Goal: Task Accomplishment & Management: Complete application form

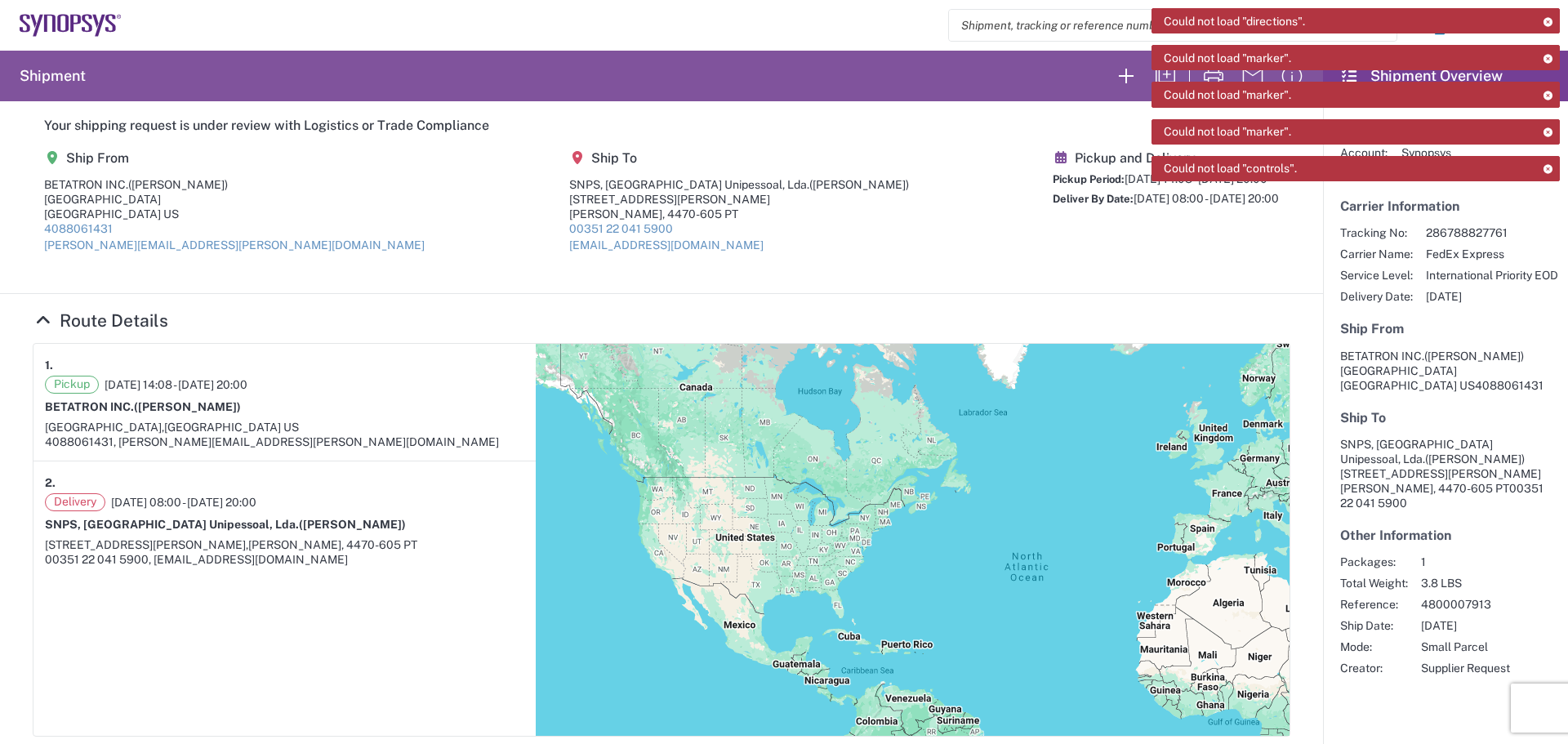
click at [899, 211] on agx-shipment-main-routing-info "Ship From BETATRON INC. ([PERSON_NAME]) [STREET_ADDRESS] 4088061431 [PERSON_NAM…" at bounding box center [661, 207] width 1258 height 137
click at [1119, 75] on icon "button" at bounding box center [1126, 76] width 15 height 15
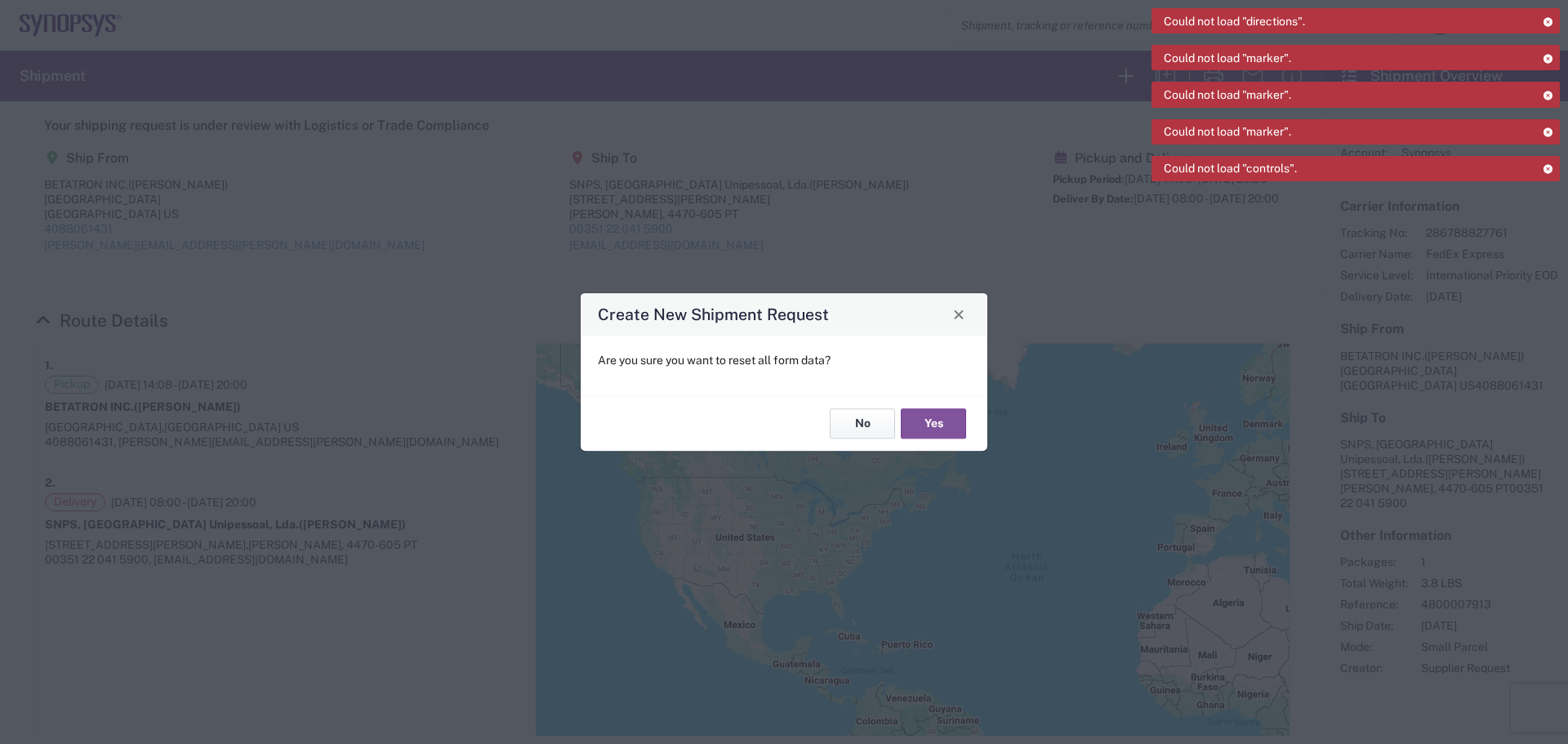
click at [879, 428] on button "No" at bounding box center [862, 424] width 66 height 31
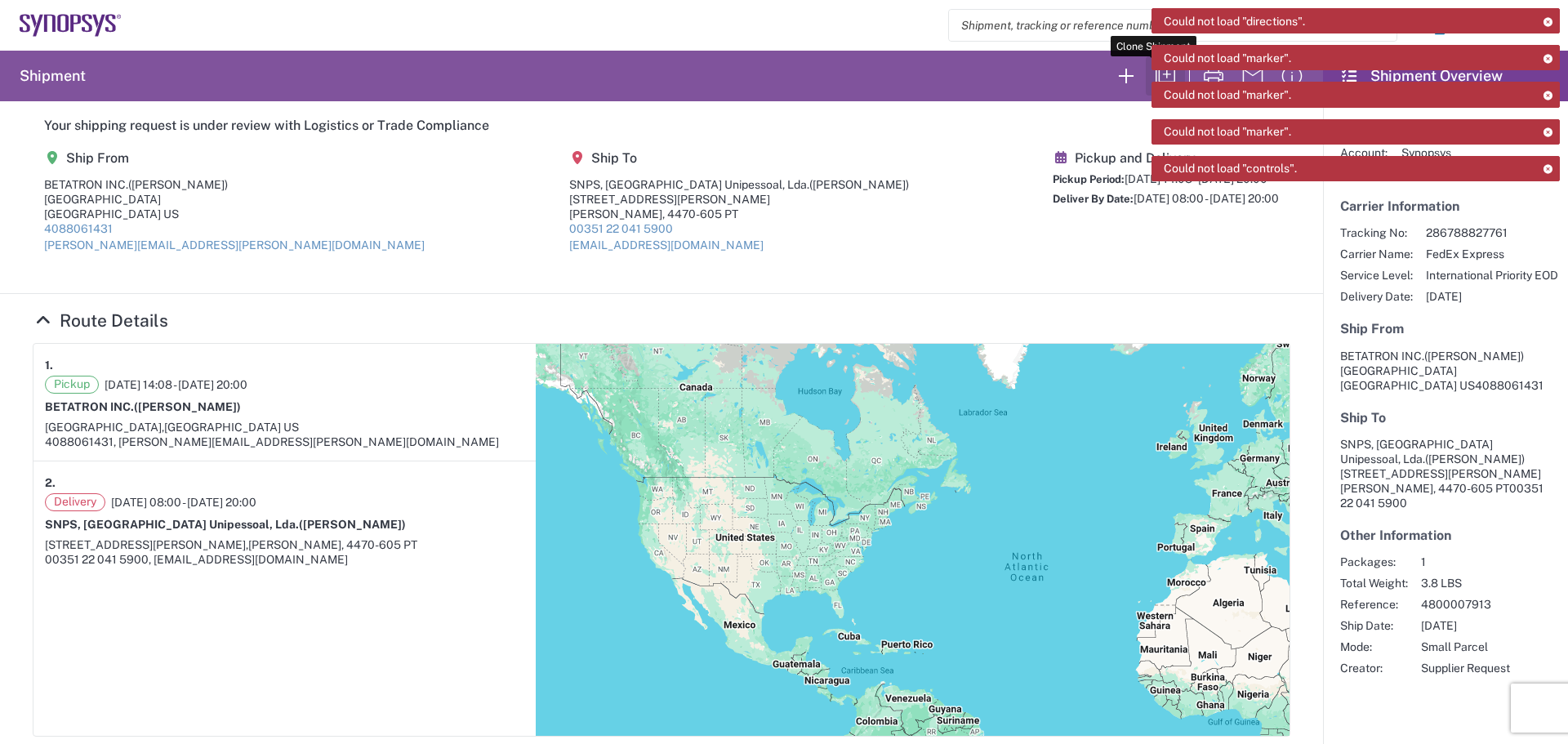
click at [1152, 73] on icon "button" at bounding box center [1165, 76] width 26 height 26
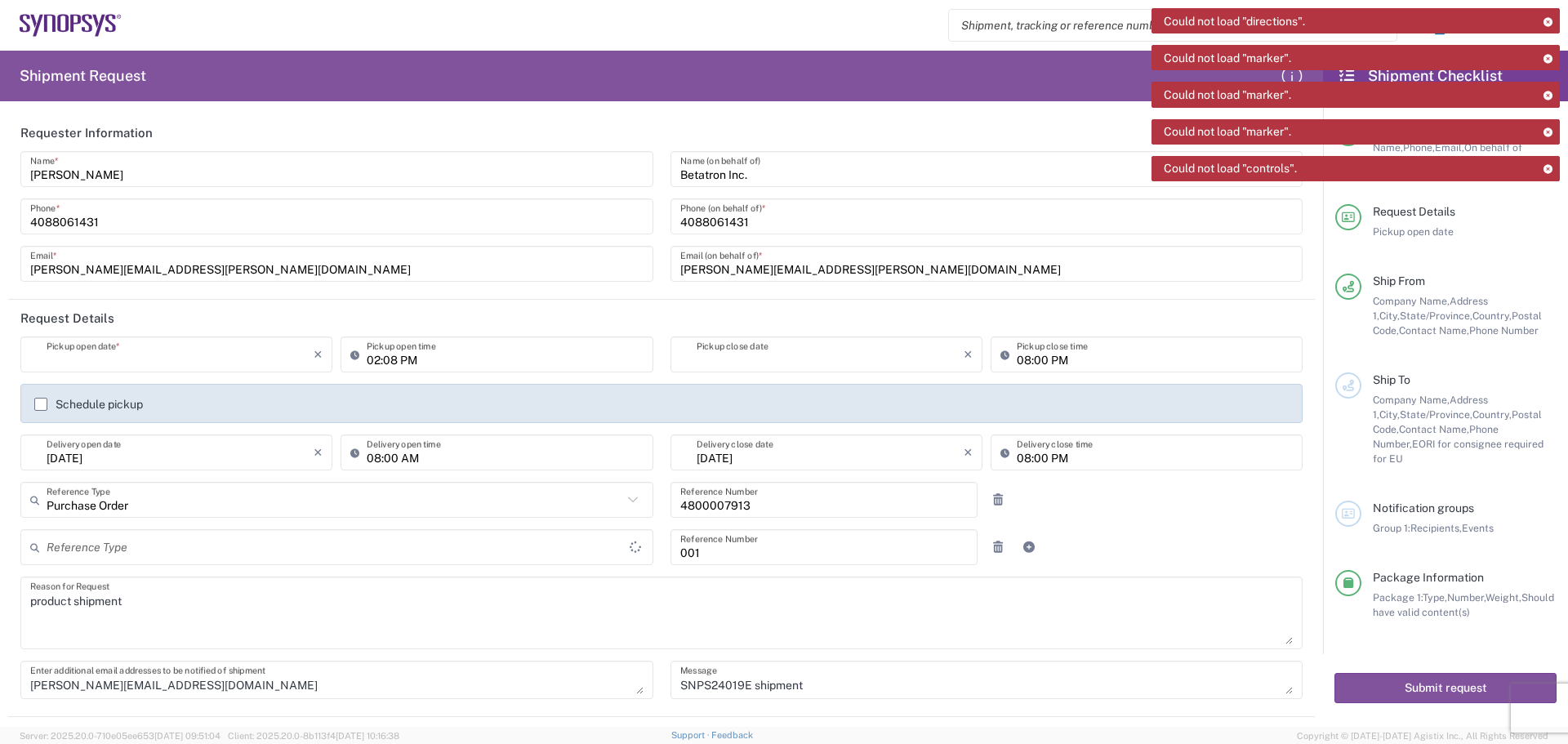
type input "Department"
type input "[US_STATE]"
type input "[GEOGRAPHIC_DATA]"
type input "Delivered at Place"
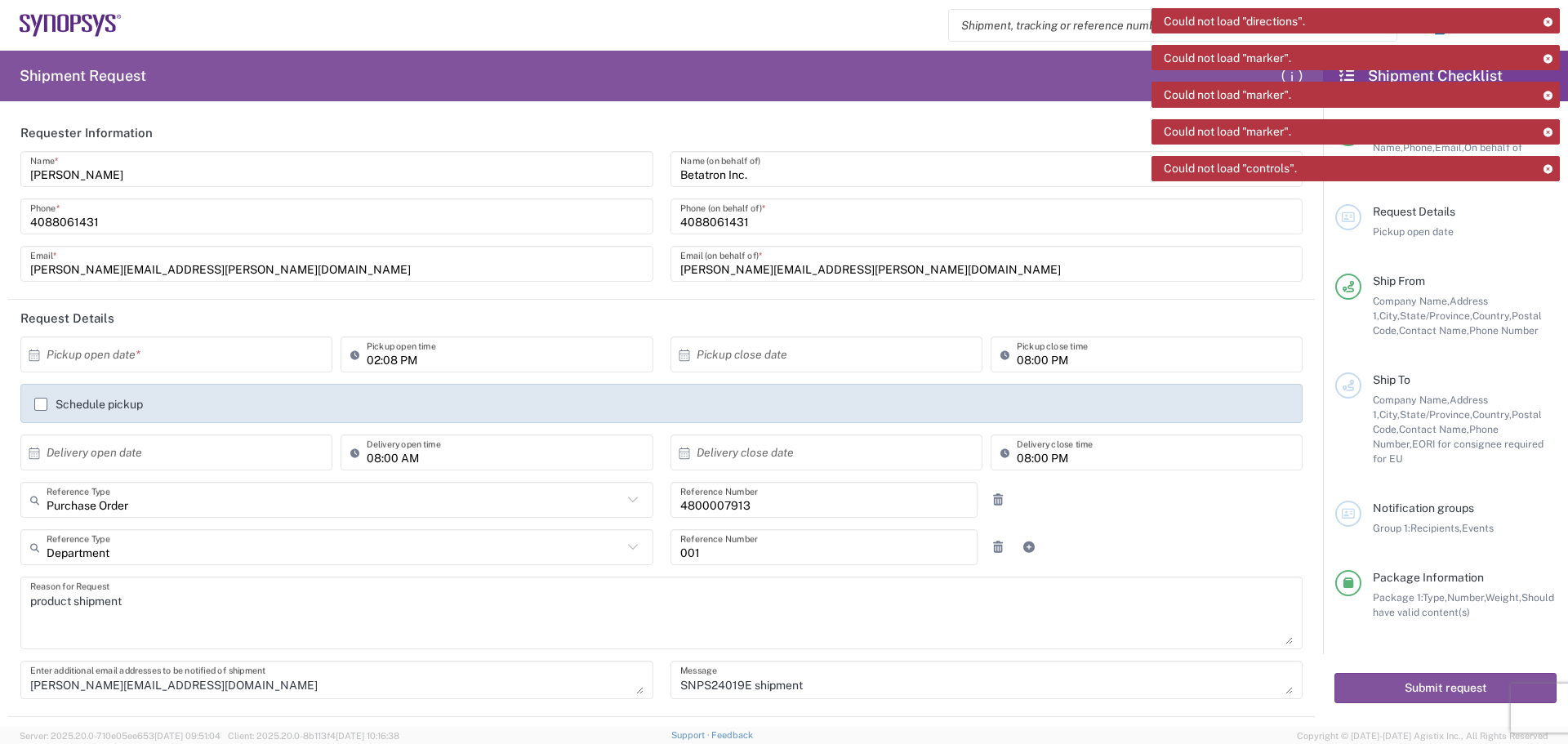
click at [29, 600] on div "product shipment Reason for Request" at bounding box center [661, 612] width 1282 height 72
click at [28, 596] on div "product shipment Reason for Request" at bounding box center [661, 612] width 1282 height 72
click at [137, 601] on textarea "product shipment" at bounding box center [661, 613] width 1262 height 63
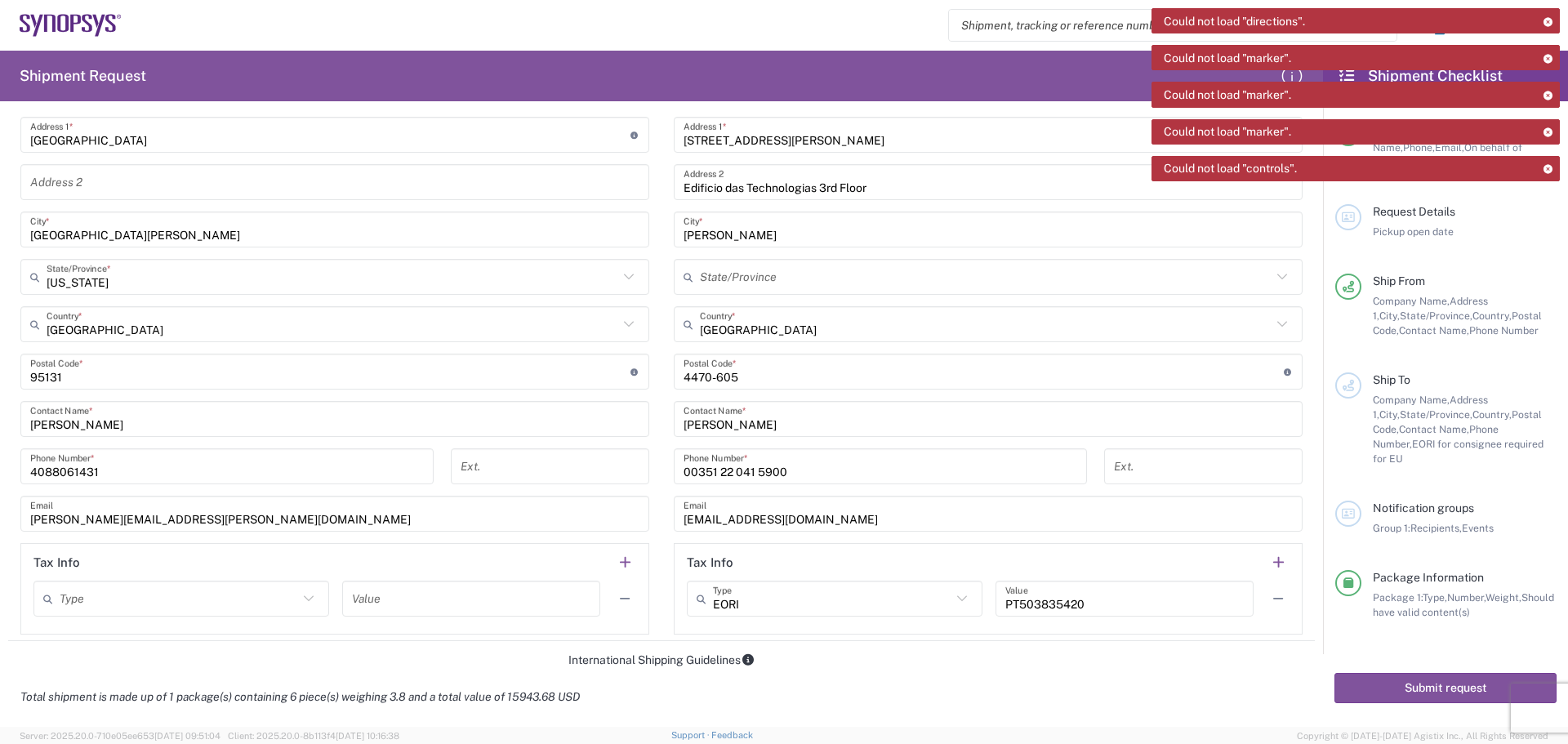
scroll to position [898, 0]
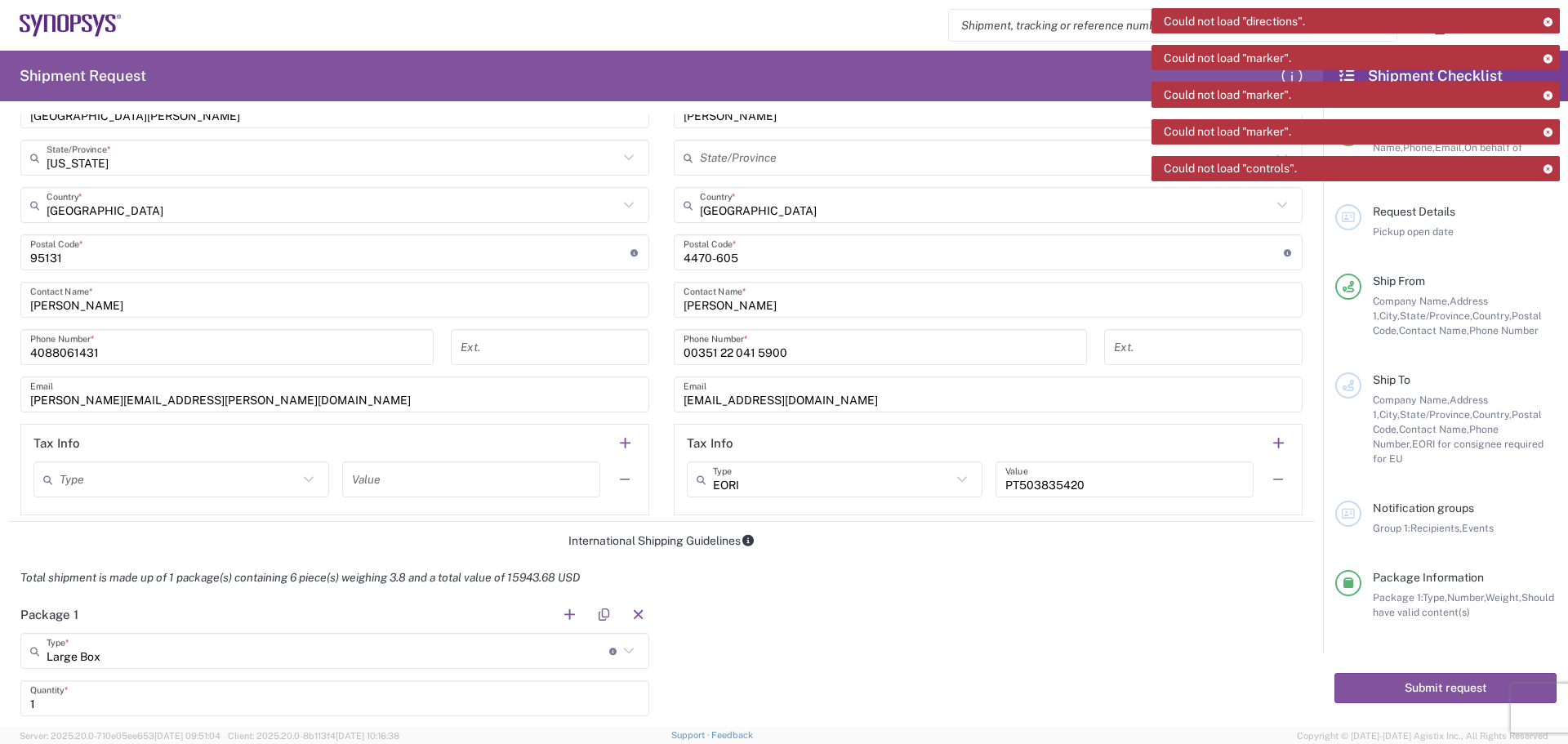
type textarea "product shipment, SP14 revB"
click at [73, 482] on input "text" at bounding box center [178, 479] width 238 height 29
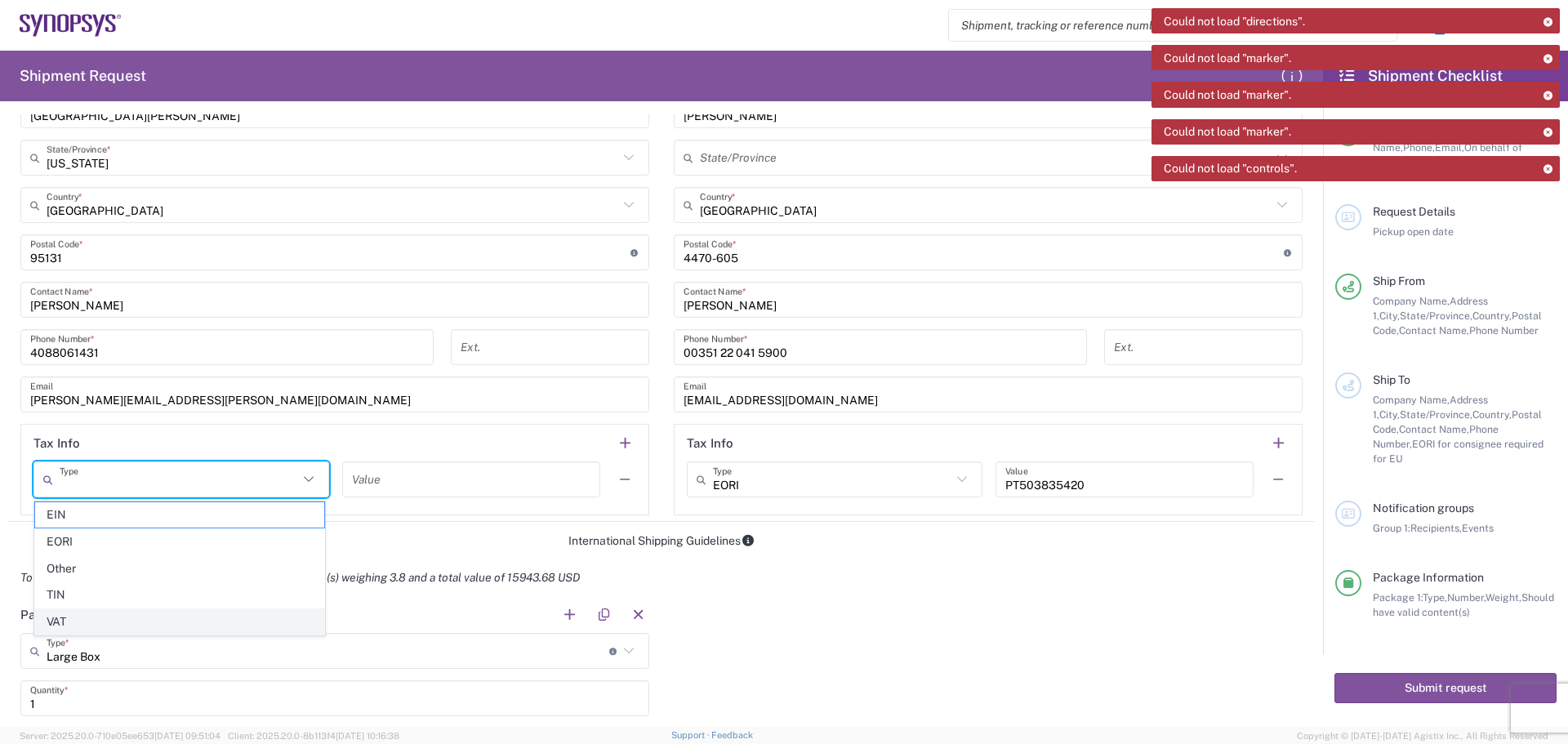
click at [107, 625] on span "VAT" at bounding box center [179, 621] width 289 height 25
type input "VAT"
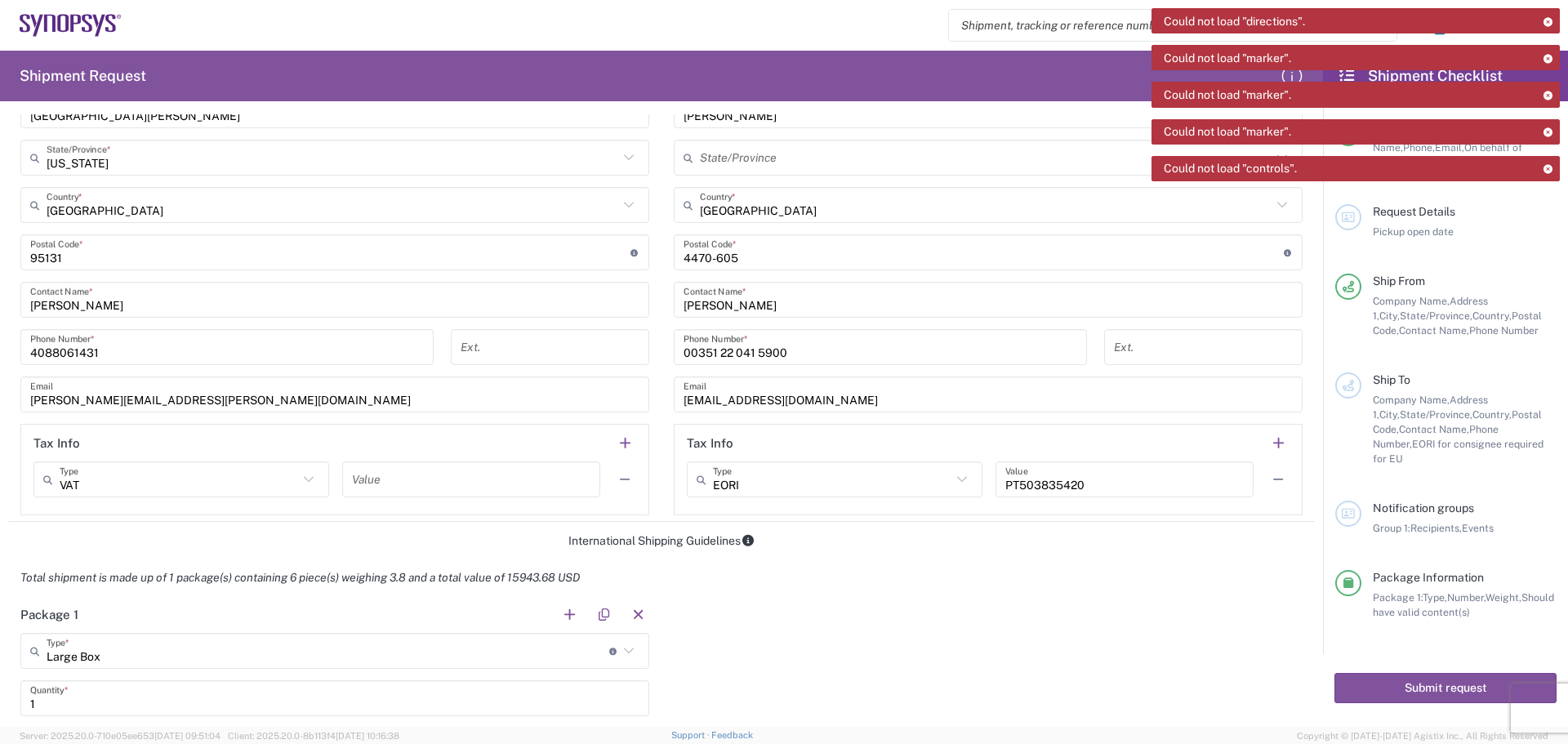
click at [357, 480] on input "text" at bounding box center [471, 479] width 238 height 29
type input "98050899"
click at [1127, 482] on input "PT503835420" at bounding box center [1124, 479] width 238 height 29
drag, startPoint x: 1080, startPoint y: 486, endPoint x: 998, endPoint y: 478, distance: 82.4
click at [1005, 478] on input "PT503835420" at bounding box center [1124, 479] width 238 height 29
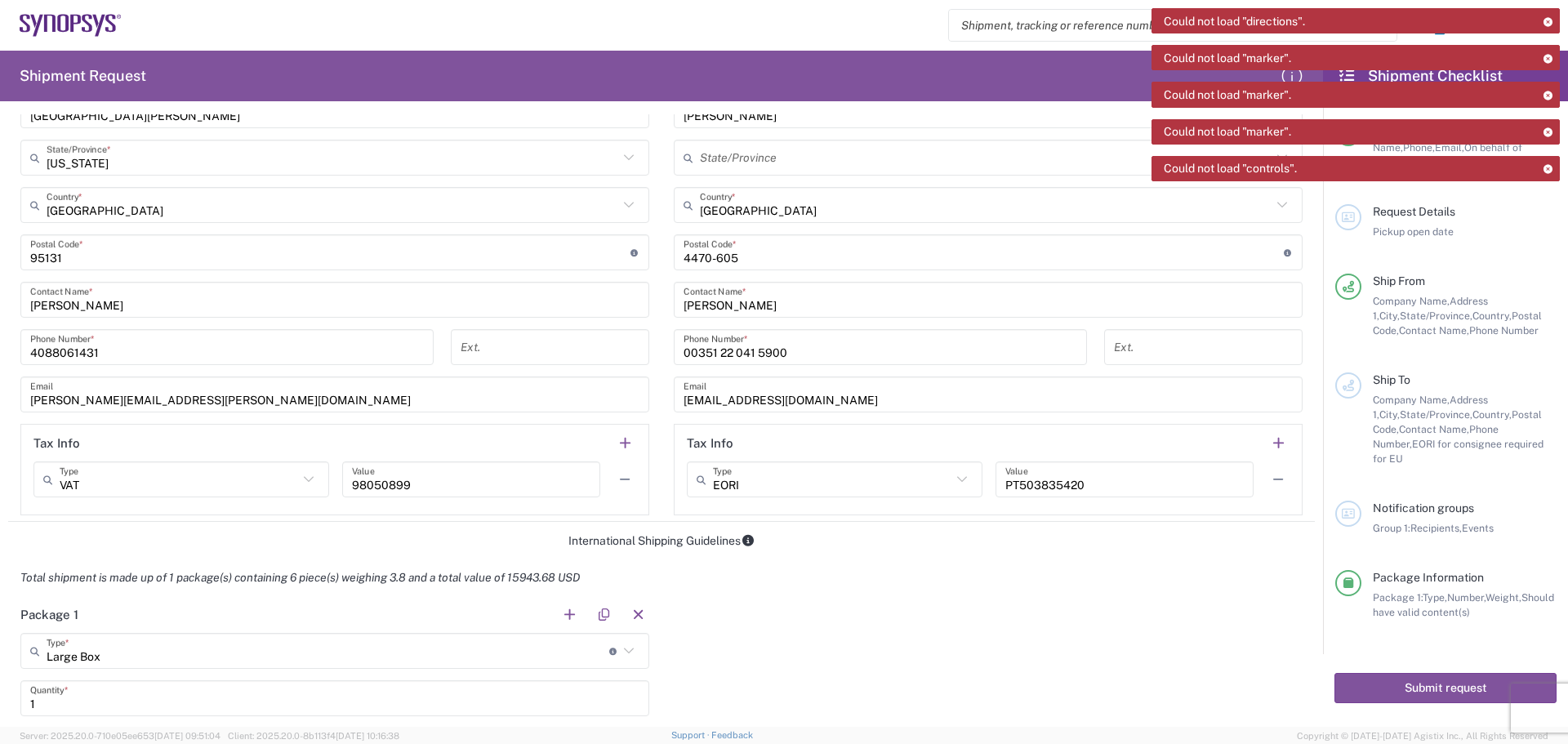
drag, startPoint x: 1025, startPoint y: 490, endPoint x: 884, endPoint y: 573, distance: 163.6
click at [882, 574] on div "Total shipment is made up of 1 package(s) containing 6 piece(s) weighing 3.8 an…" at bounding box center [662, 577] width 1324 height 37
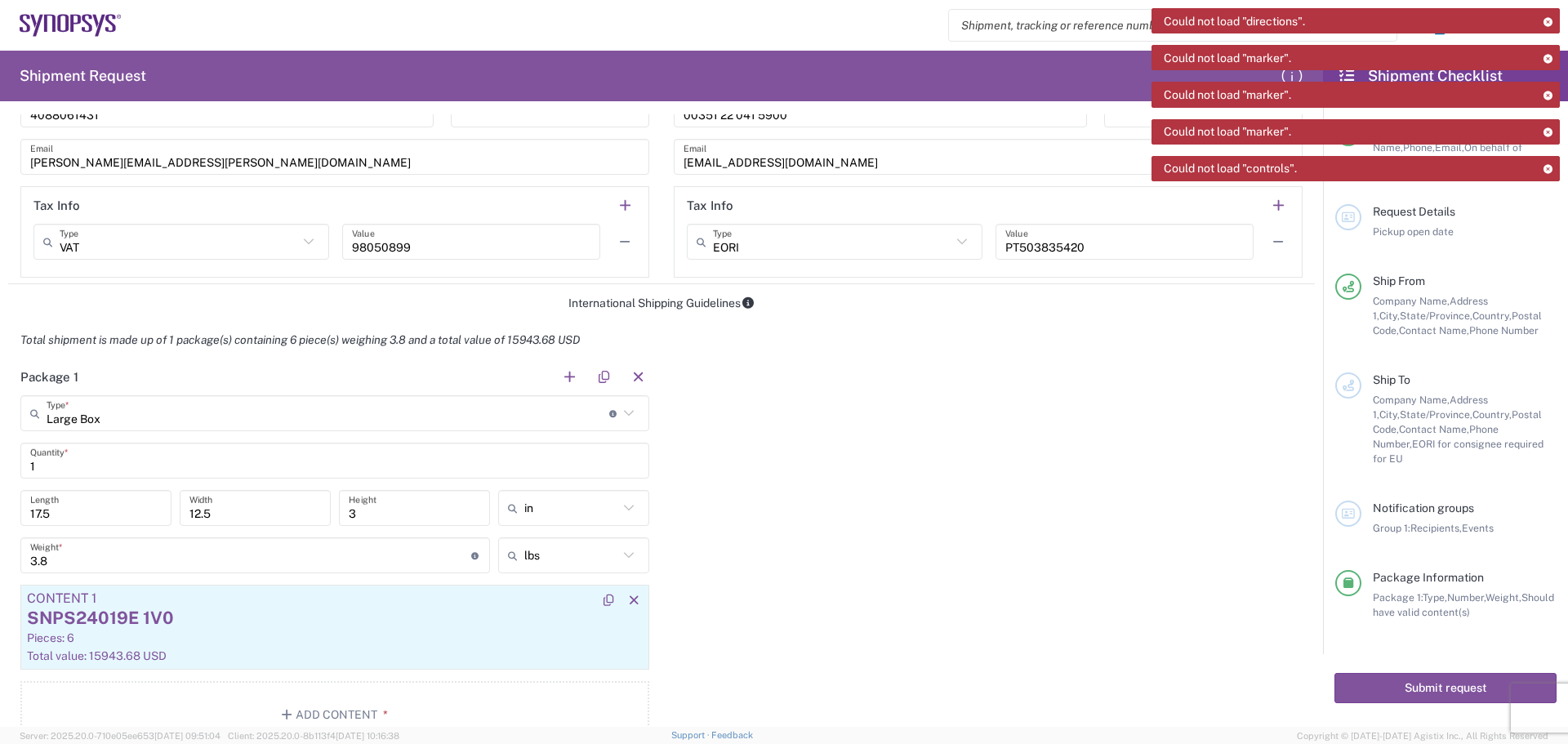
scroll to position [1224, 0]
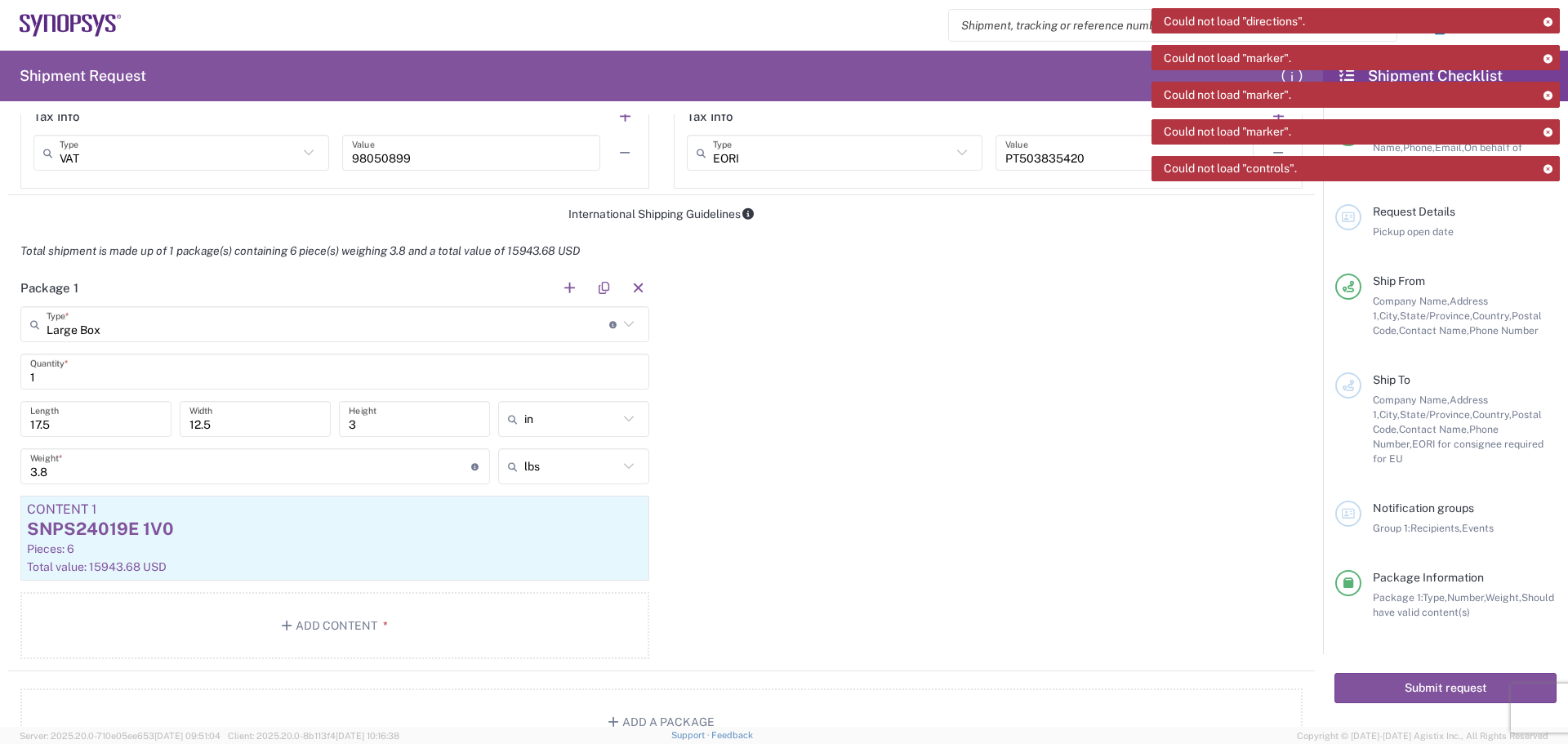
click at [625, 324] on icon at bounding box center [629, 324] width 21 height 21
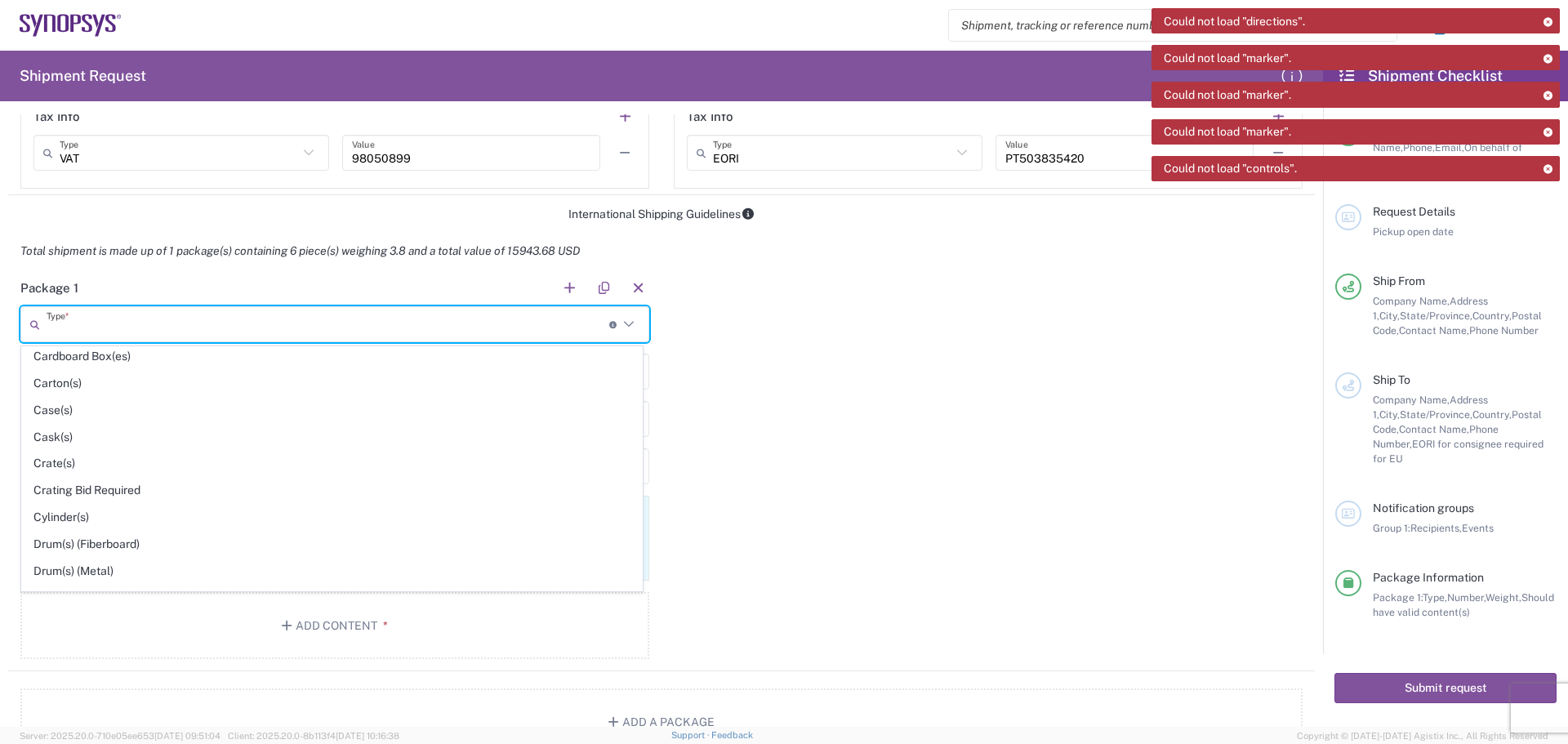
scroll to position [245, 0]
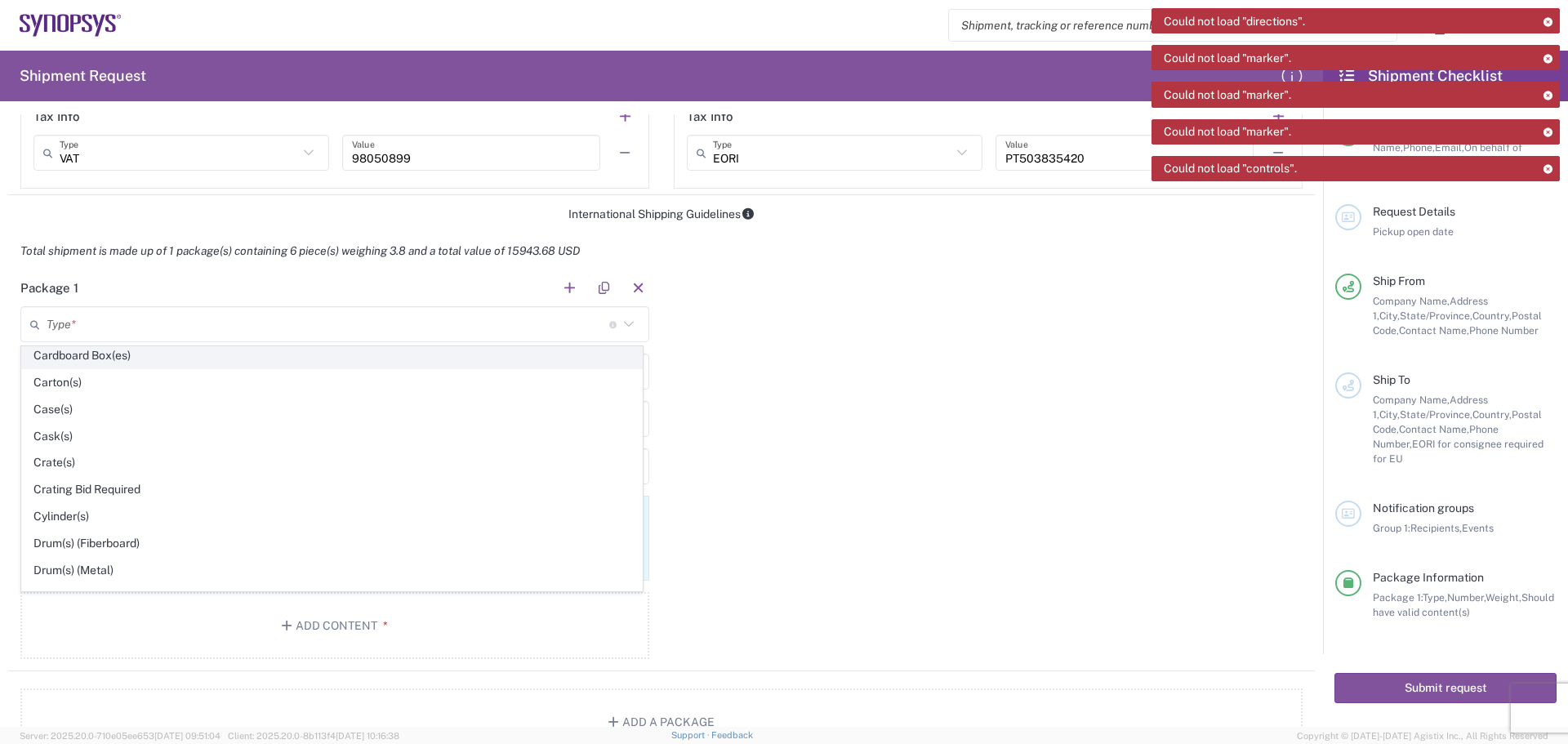
click at [211, 350] on span "Cardboard Box(es)" at bounding box center [332, 355] width 620 height 25
type input "Cardboard Box(es)"
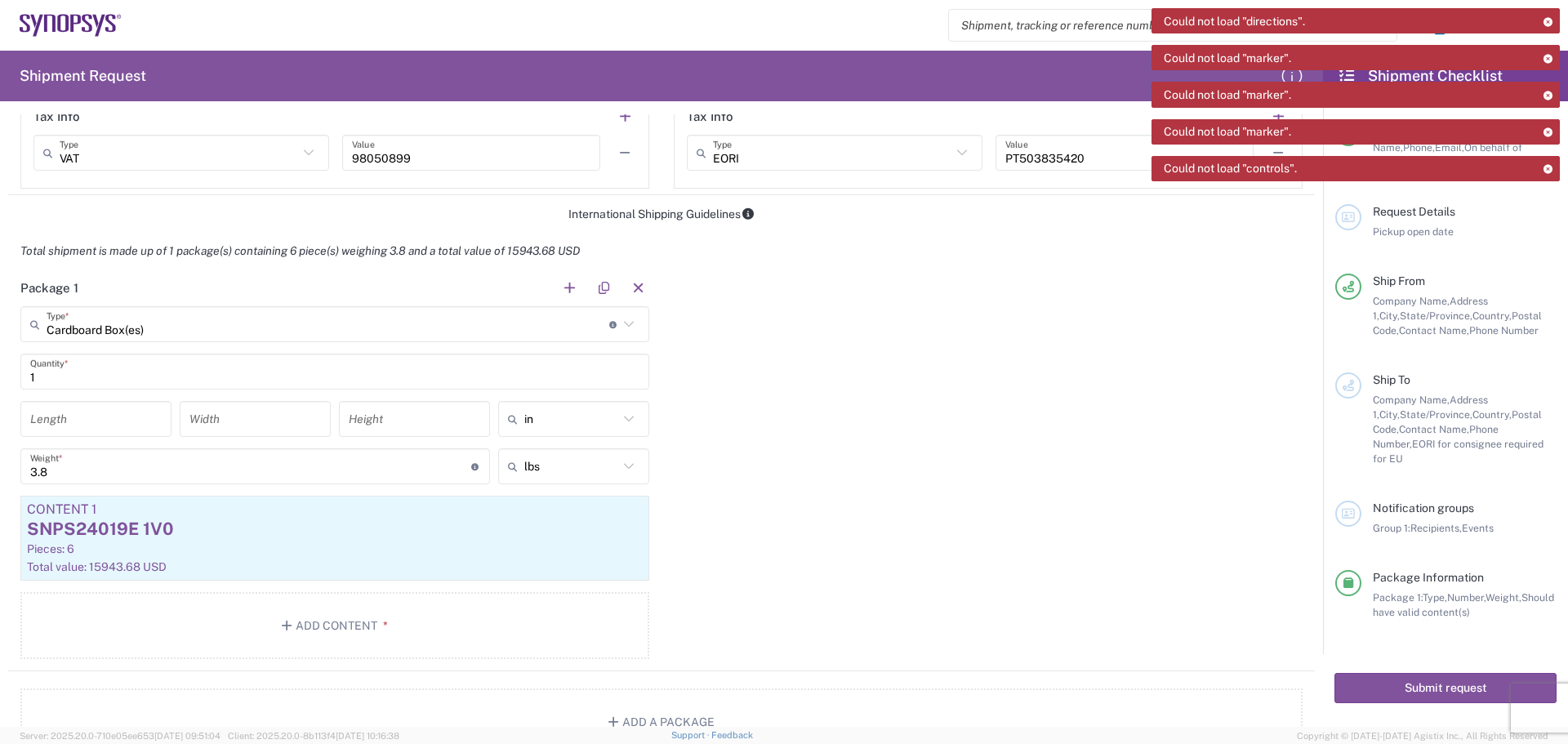
click at [84, 421] on input "number" at bounding box center [96, 419] width 132 height 29
click at [624, 420] on icon at bounding box center [628, 418] width 10 height 6
click at [591, 484] on span "cm" at bounding box center [568, 481] width 146 height 25
type input "cm"
click at [621, 465] on icon at bounding box center [629, 466] width 21 height 21
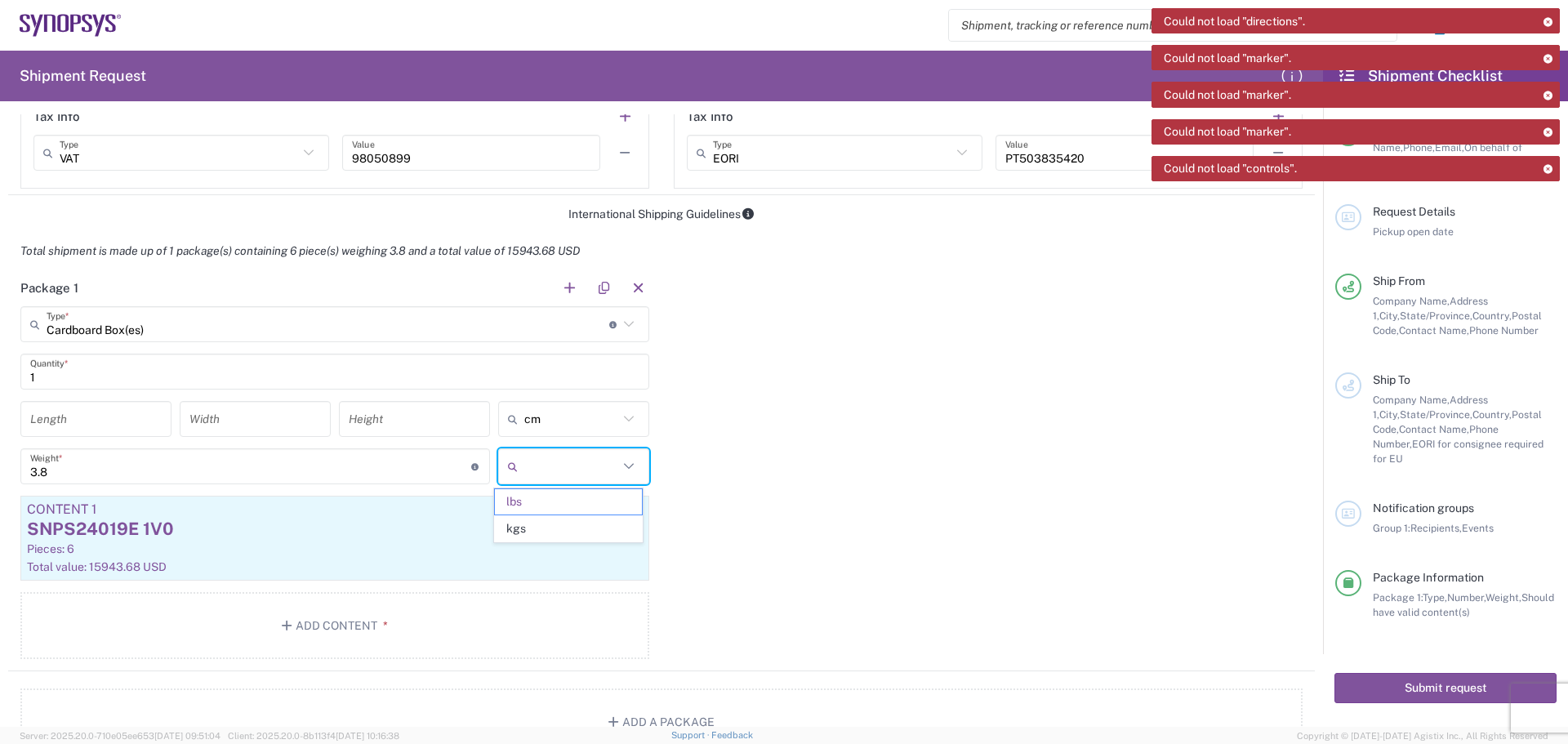
click at [580, 527] on span "kgs" at bounding box center [568, 528] width 146 height 25
type input "1.72"
type input "kgs"
click at [73, 417] on input "number" at bounding box center [96, 419] width 132 height 29
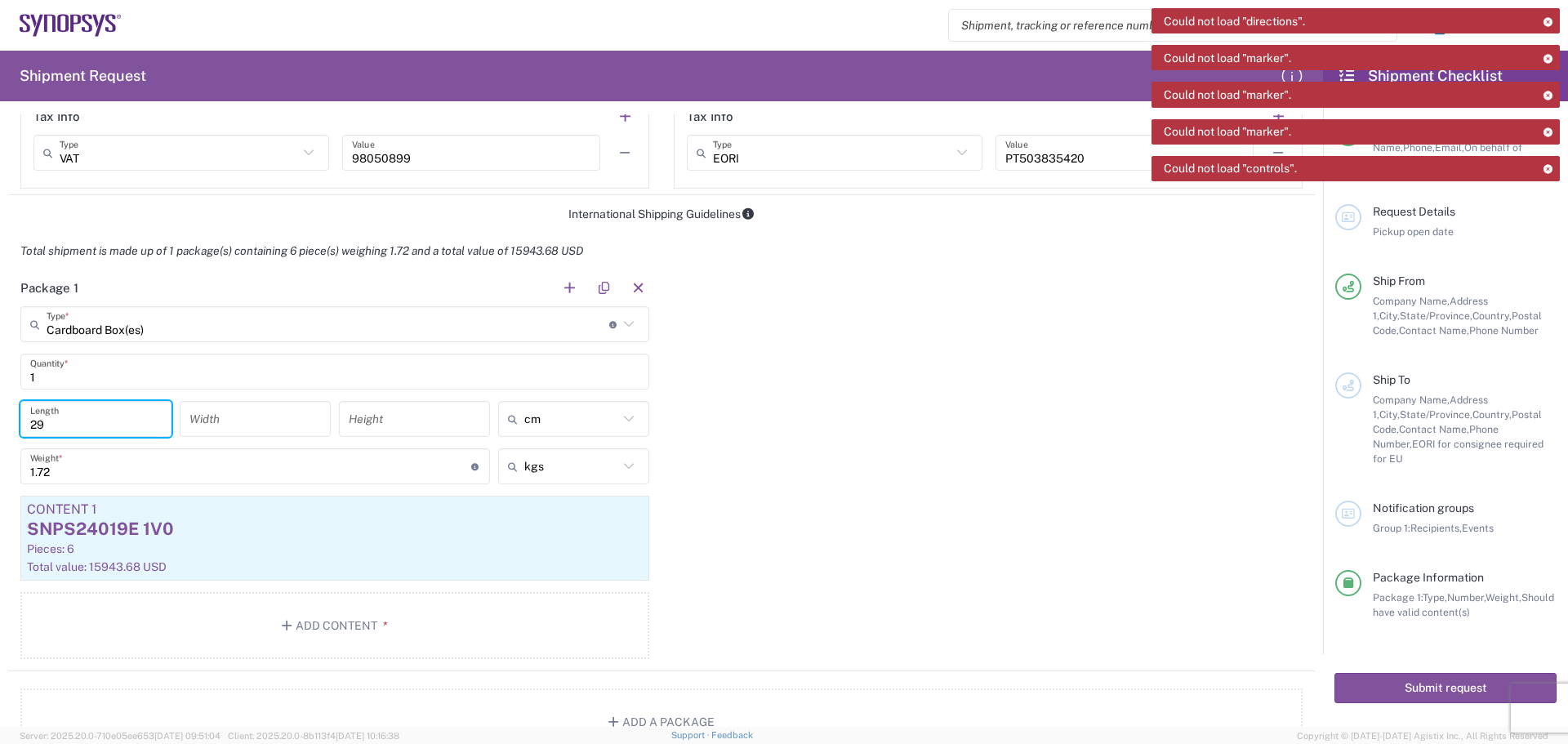
type input "29"
type input "27"
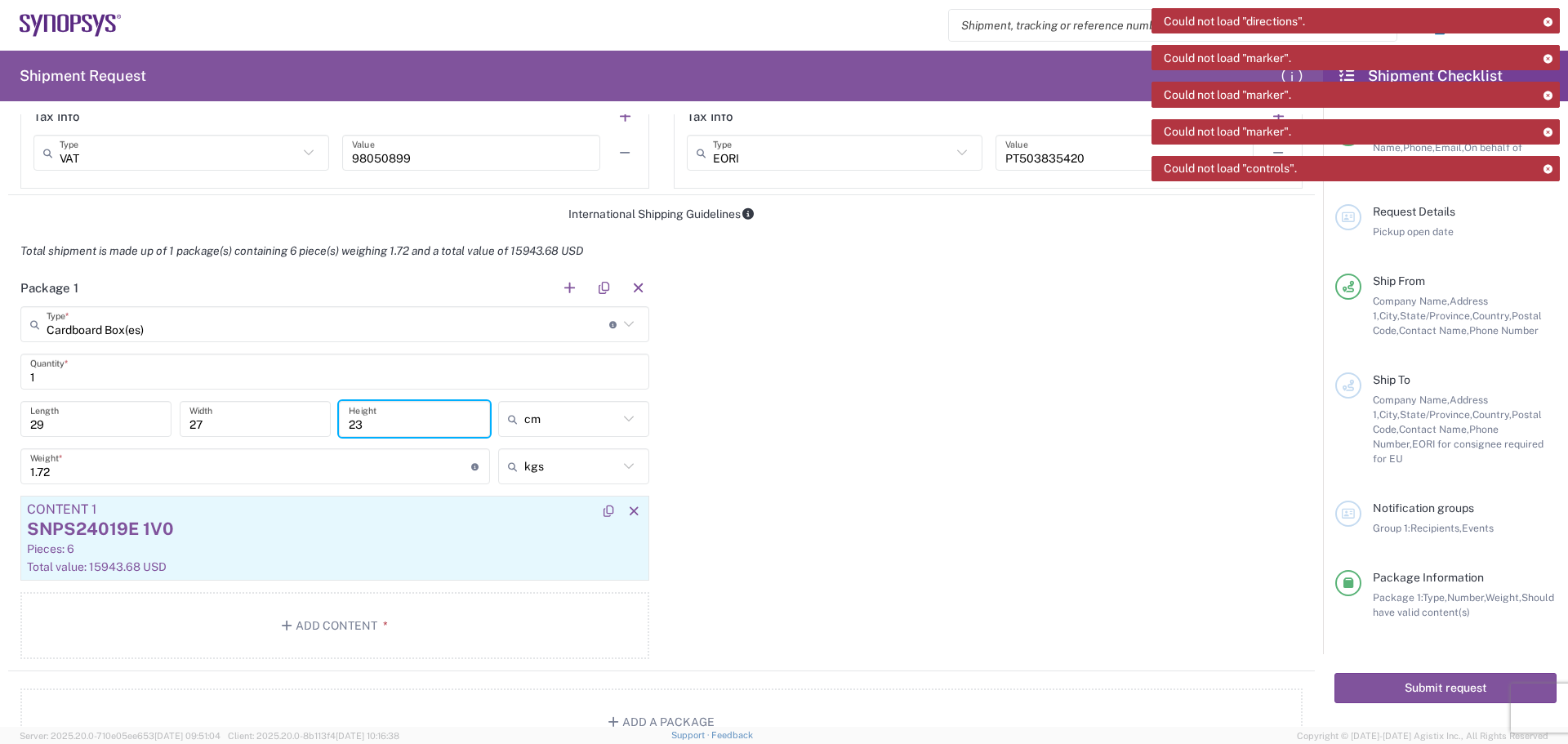
type input "23"
click at [339, 556] on div "Pieces: 6" at bounding box center [335, 548] width 616 height 15
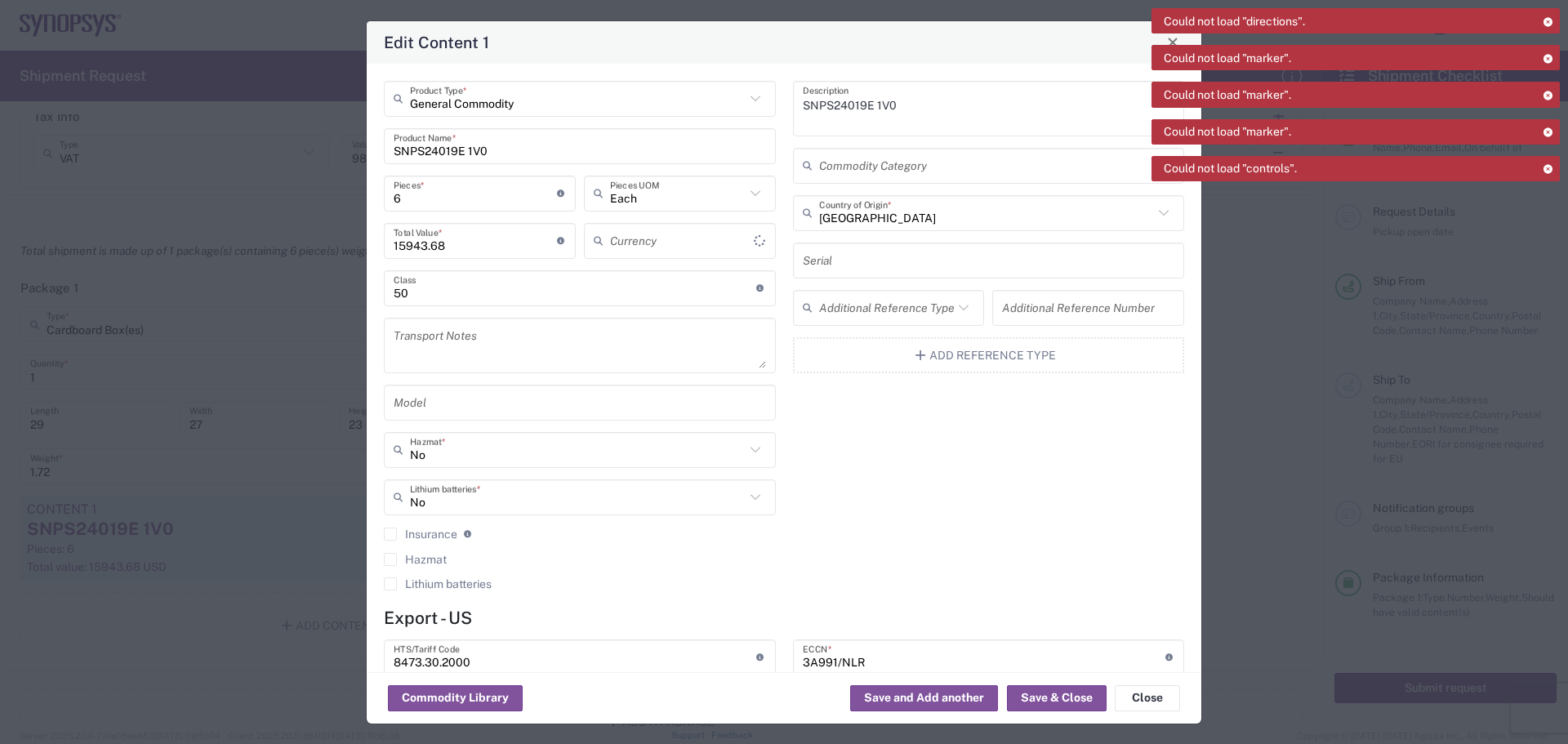
type input "US Dollar"
type input "FTR Exemption"
type input "30.37(f)"
click at [497, 153] on input "SNPS24019E 1V0" at bounding box center [580, 146] width 372 height 29
drag, startPoint x: 927, startPoint y: 117, endPoint x: 797, endPoint y: 119, distance: 130.0
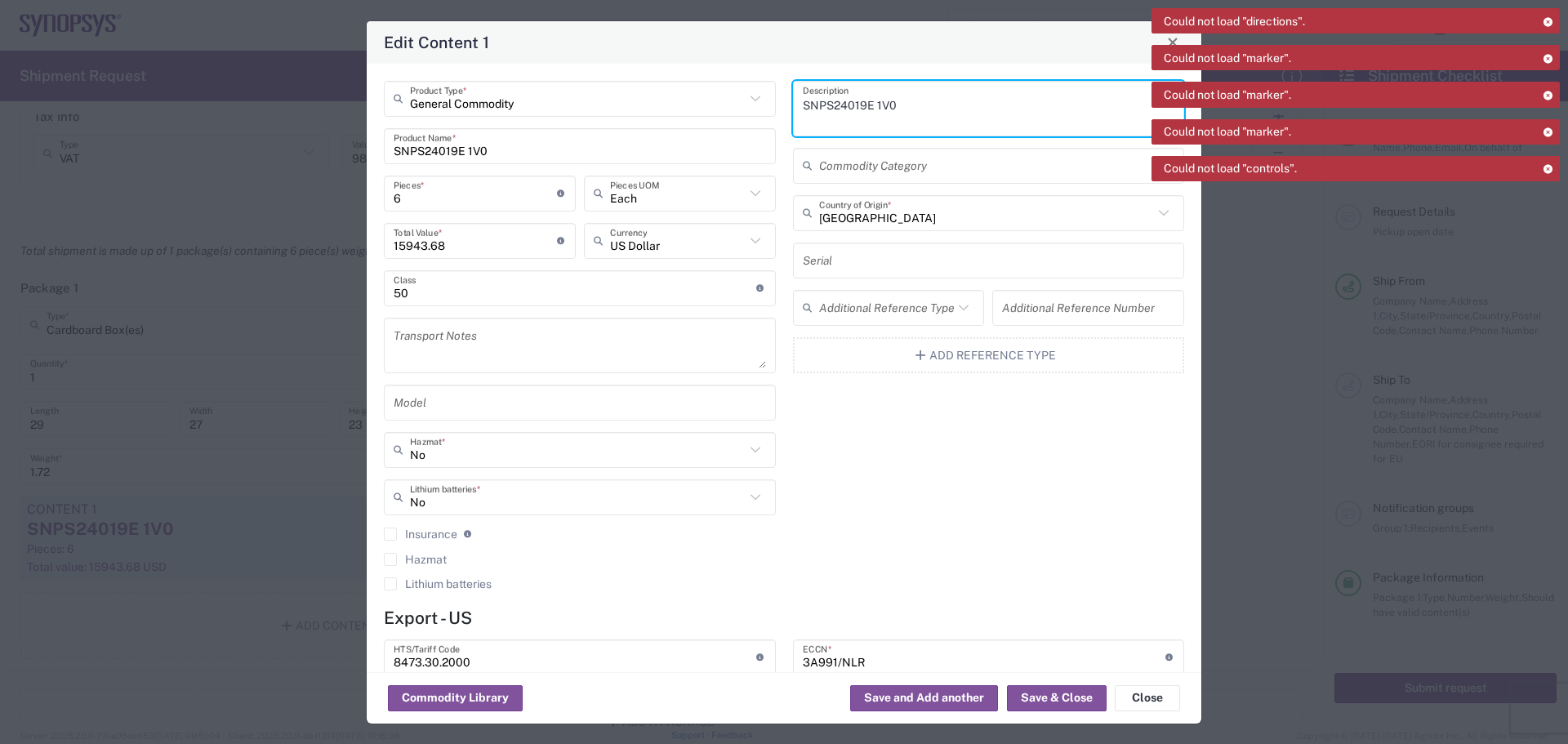
click at [803, 117] on textarea "SNPS24019E 1V0" at bounding box center [989, 108] width 372 height 45
click at [493, 148] on input "SNPS24019E 1V0" at bounding box center [580, 146] width 372 height 29
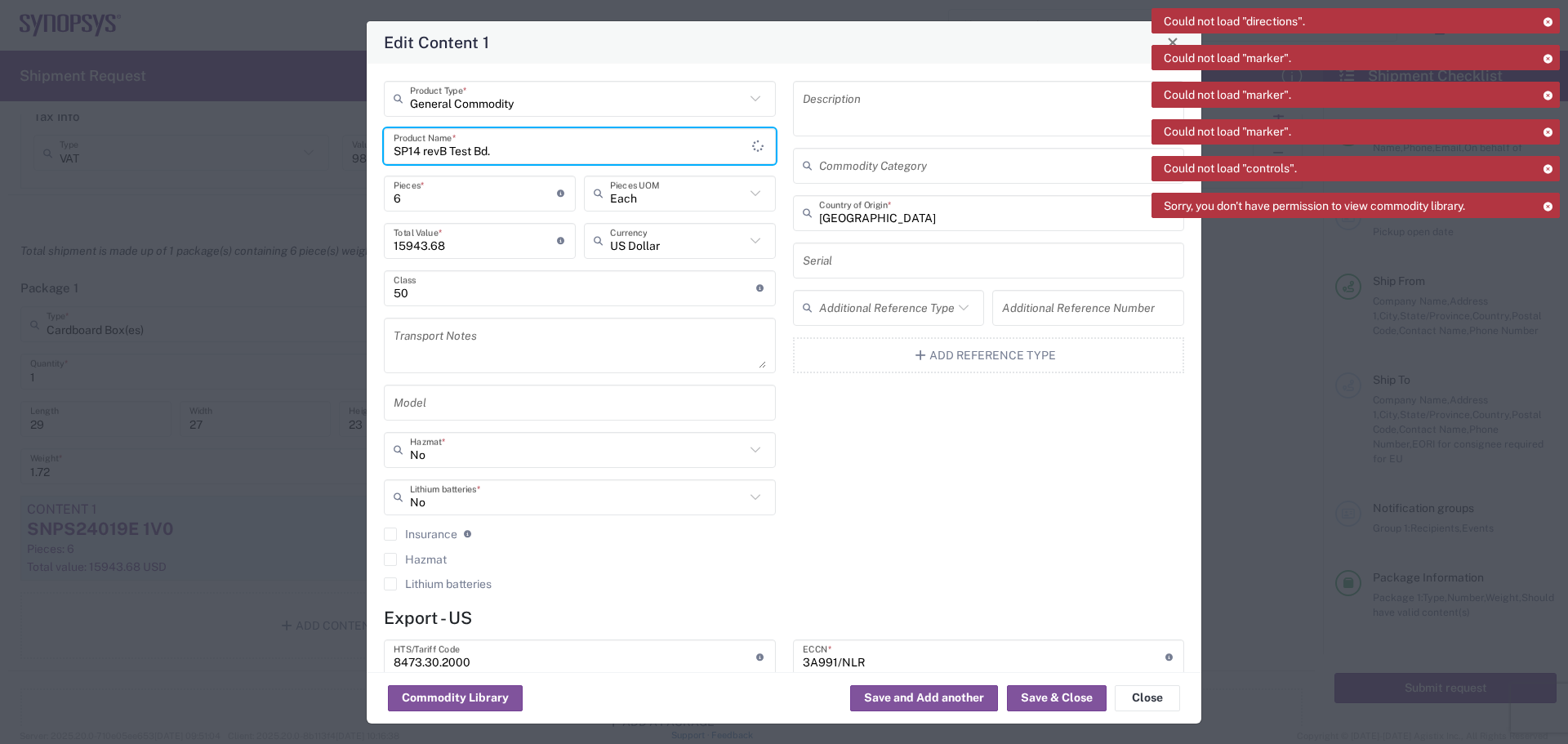
type input "SP14 revB Test Bd."
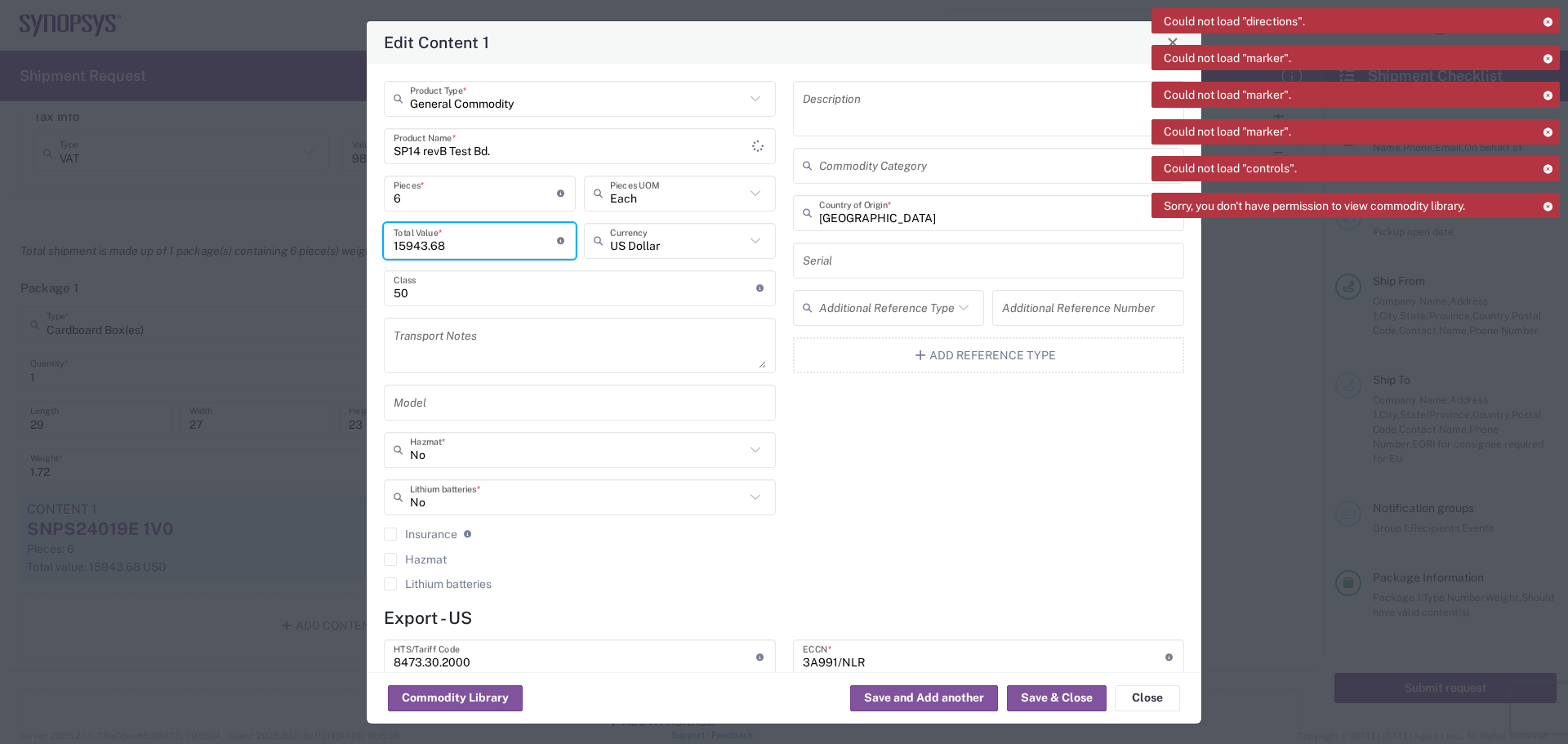
click at [457, 242] on input "15943.68" at bounding box center [475, 240] width 163 height 29
type input "1"
click at [407, 247] on input "90352" at bounding box center [475, 240] width 163 height 29
type input "93520"
click at [404, 196] on input "6" at bounding box center [475, 193] width 163 height 29
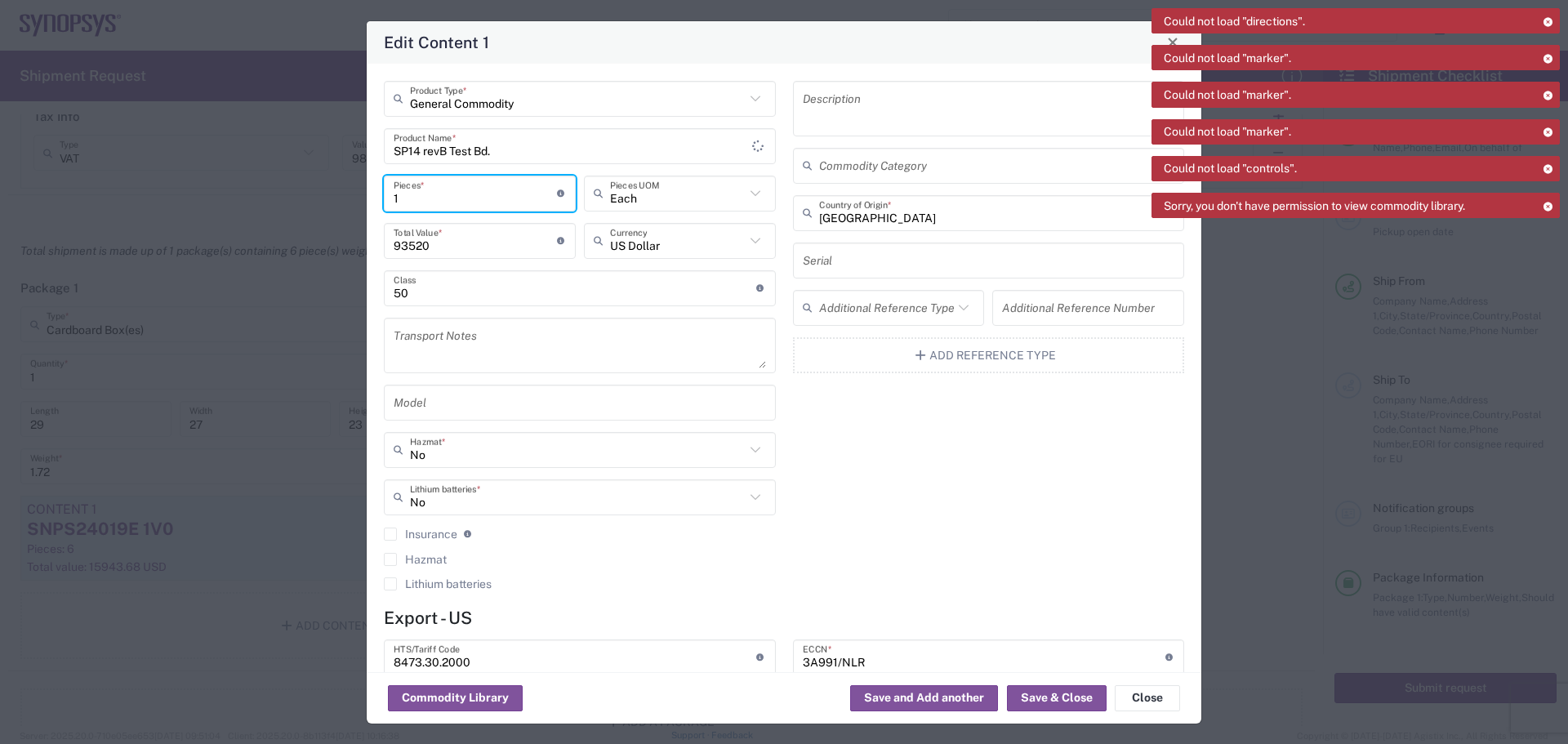
type input "10"
type input "935200"
type input "10"
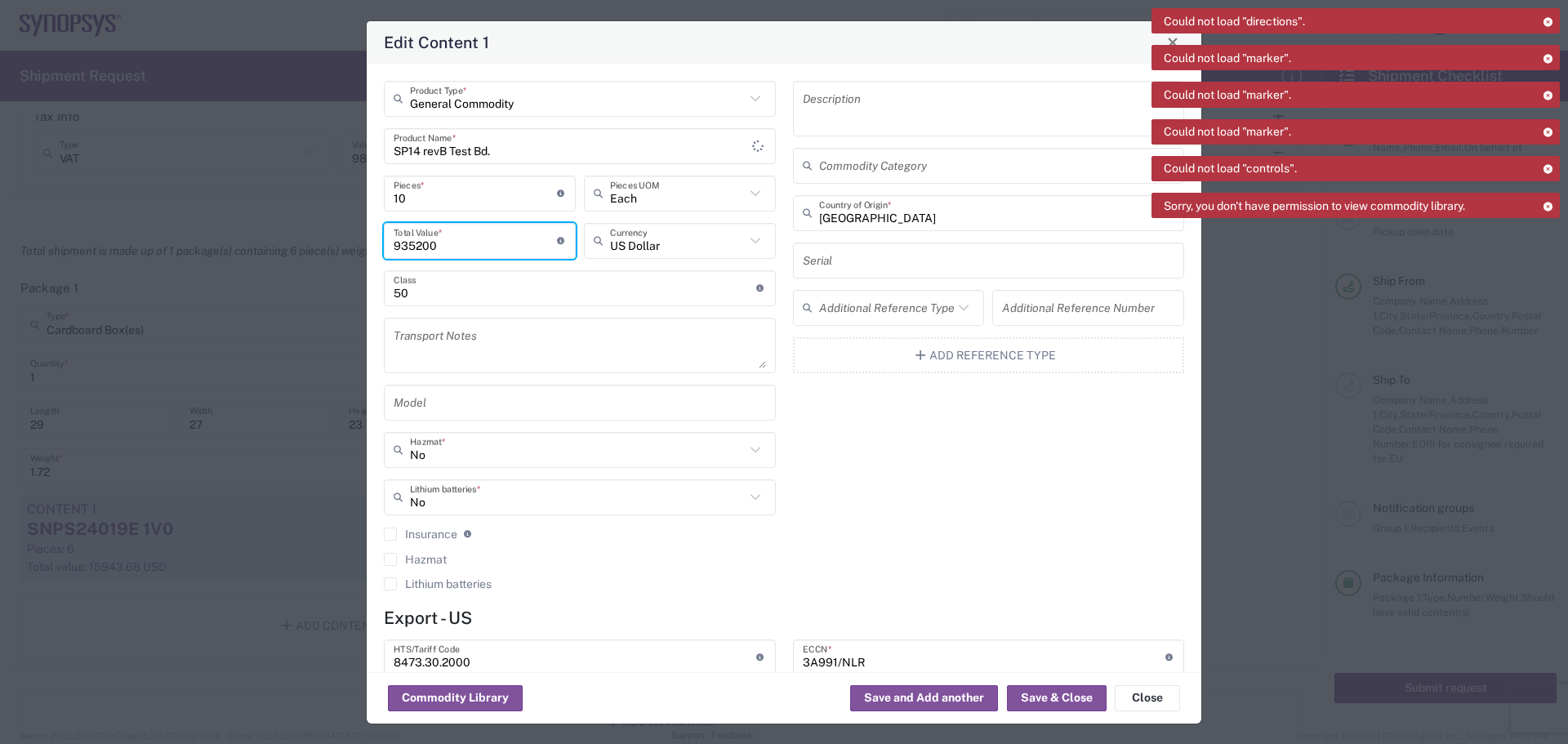
click at [436, 245] on input "935200" at bounding box center [475, 240] width 163 height 29
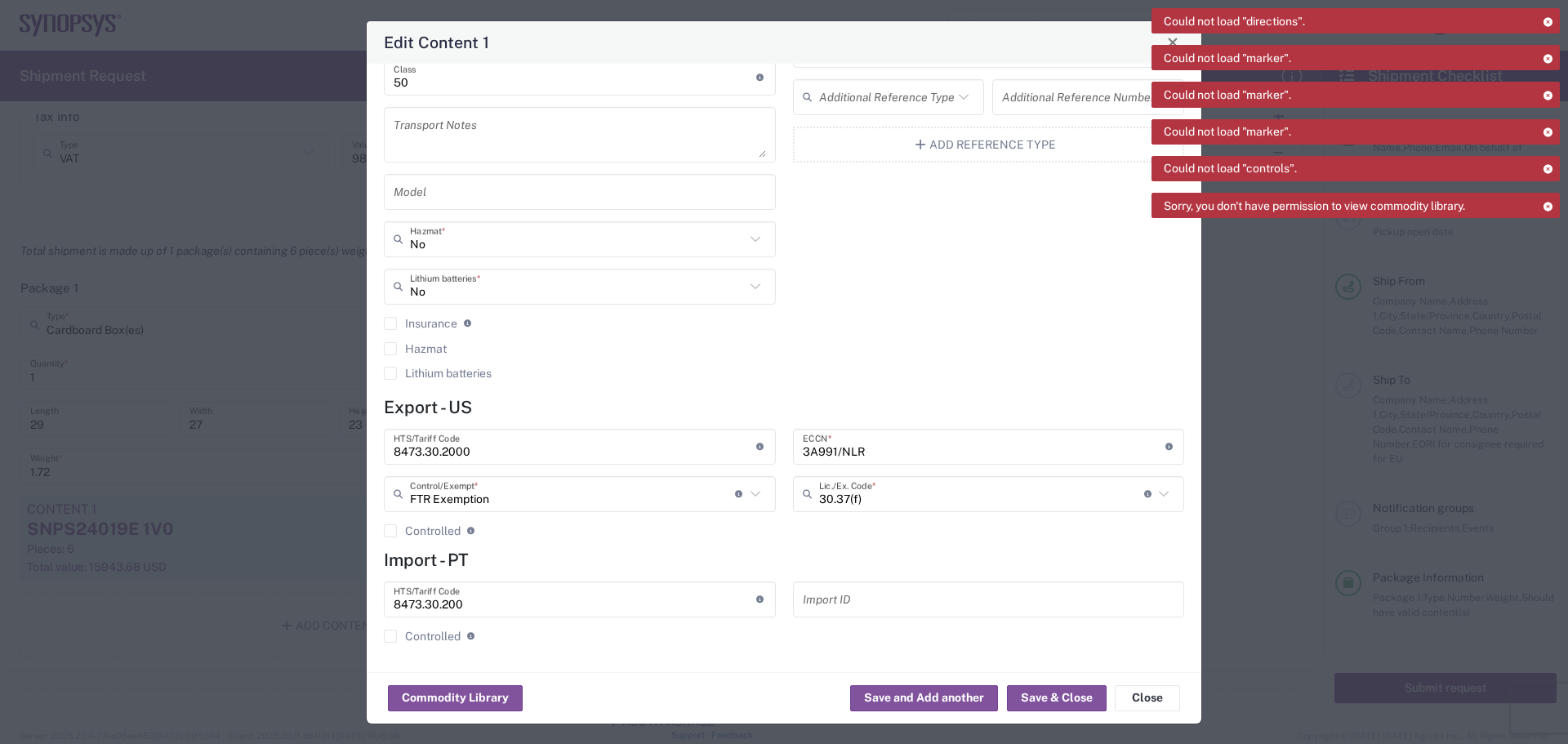
scroll to position [0, 0]
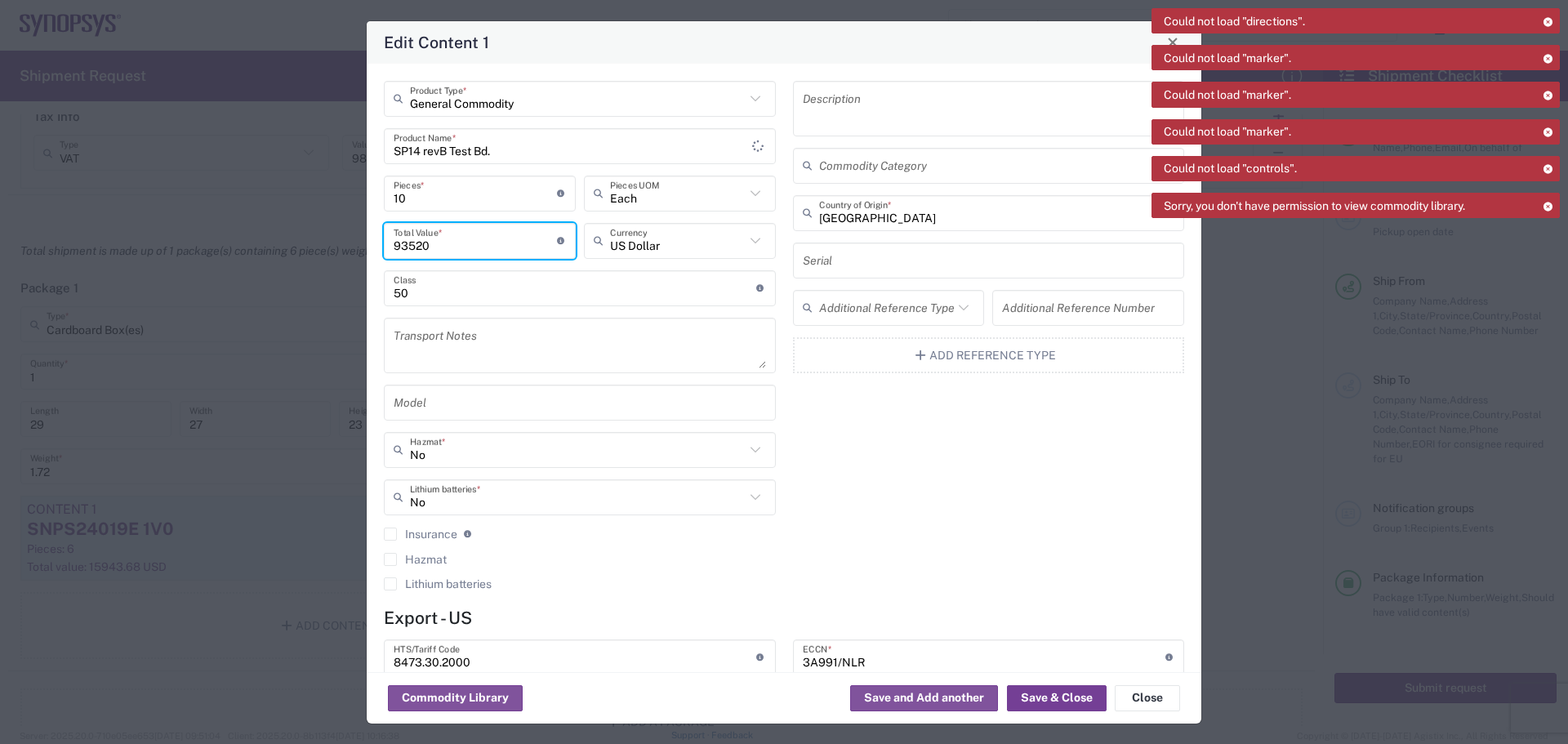
type input "93520"
click at [1051, 699] on button "Save & Close" at bounding box center [1057, 698] width 100 height 26
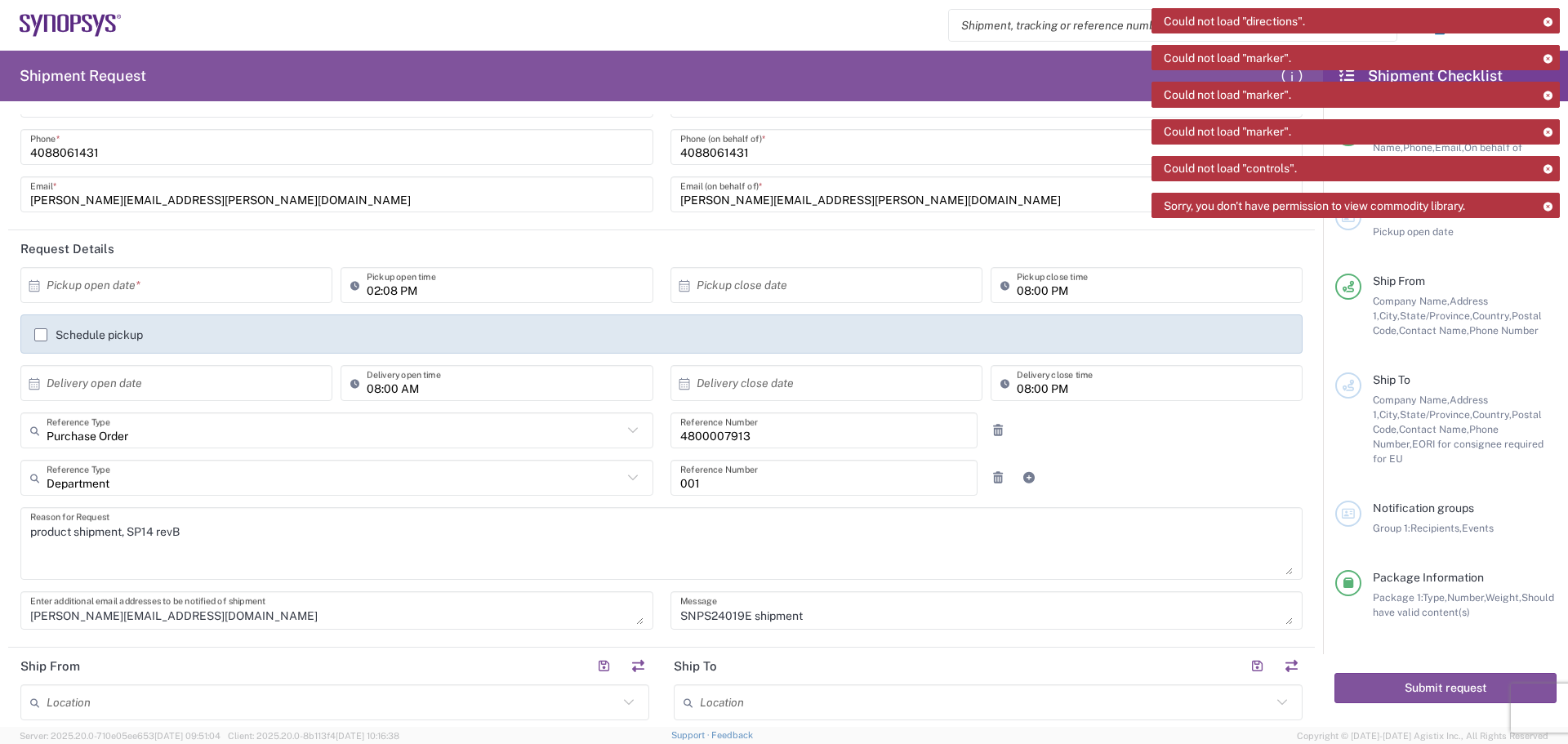
scroll to position [163, 0]
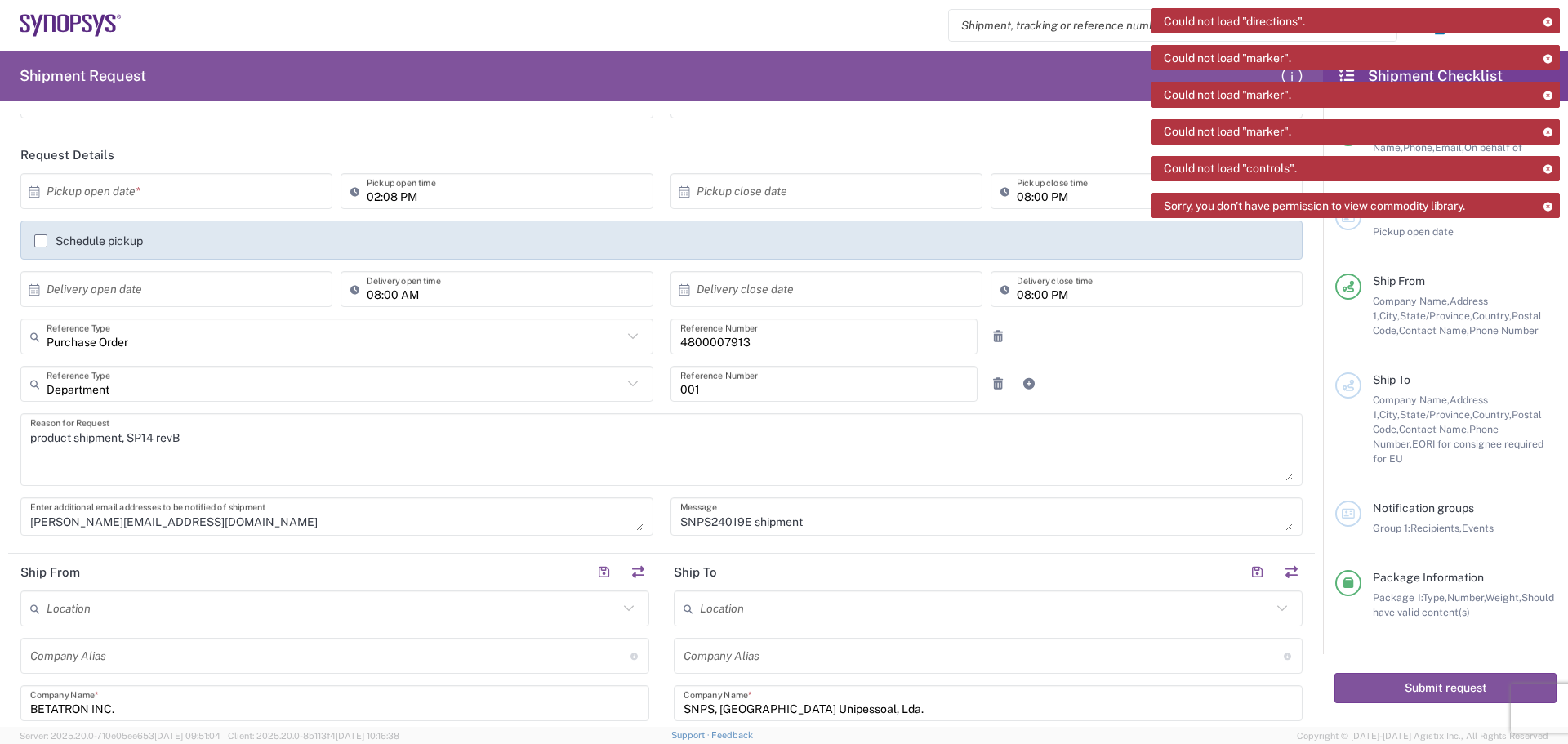
click at [38, 193] on icon at bounding box center [34, 191] width 15 height 15
click at [46, 188] on input "text" at bounding box center [180, 191] width 267 height 29
click at [195, 271] on span "2" at bounding box center [201, 271] width 24 height 23
type input "[DATE]"
click at [688, 193] on svg-icon at bounding box center [688, 190] width 17 height 16
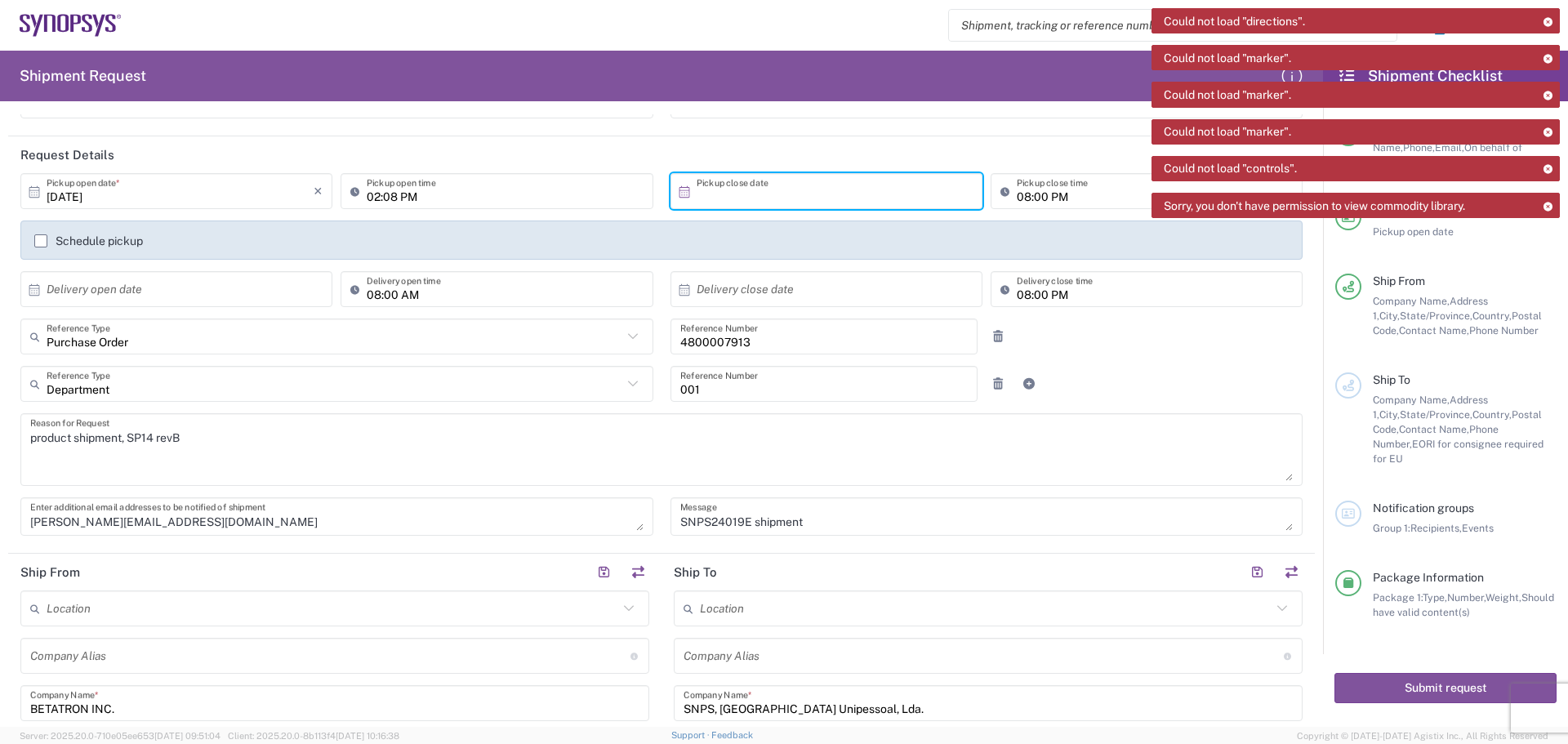
click at [696, 186] on input "text" at bounding box center [830, 191] width 267 height 29
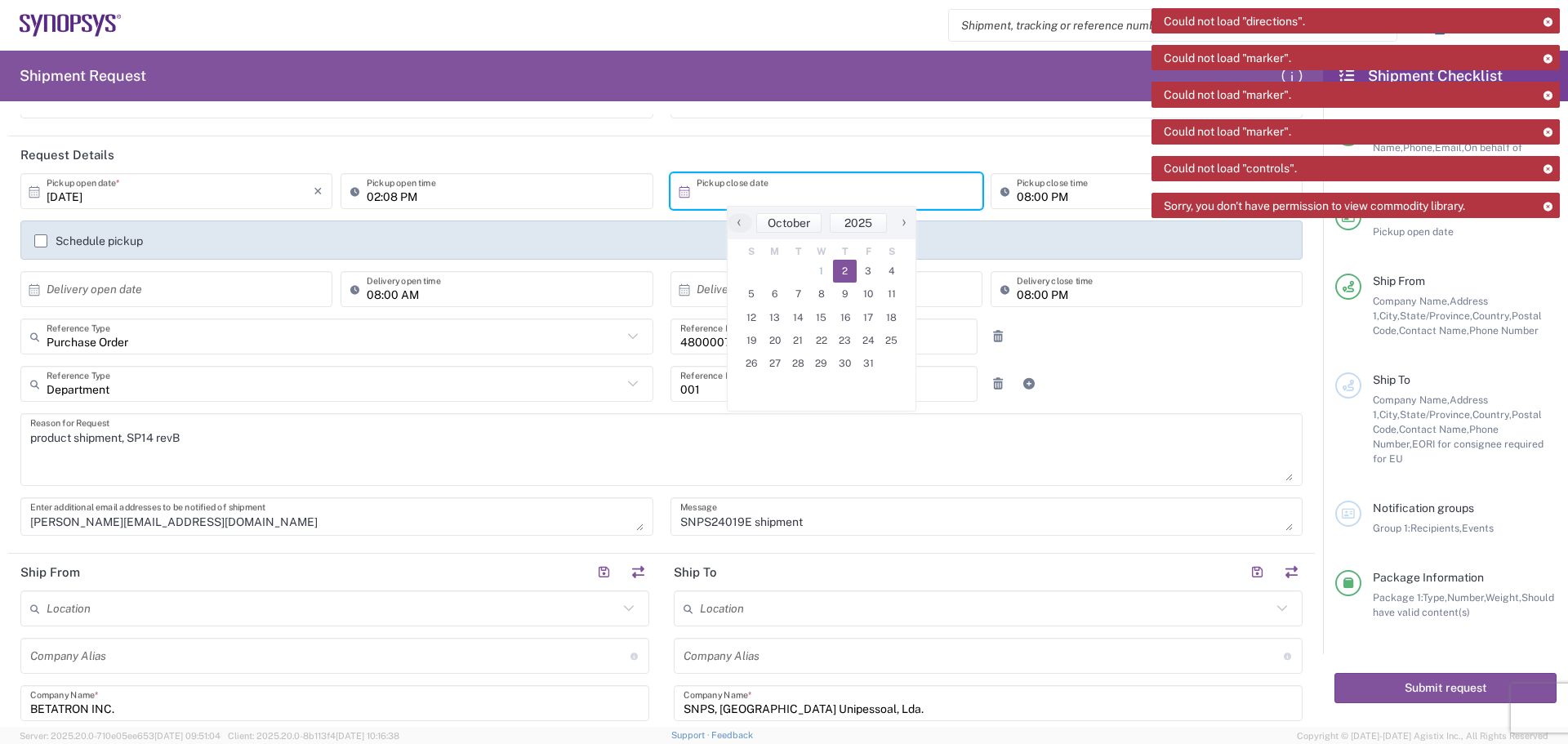
click at [847, 272] on span "2" at bounding box center [845, 271] width 24 height 23
type input "[DATE]"
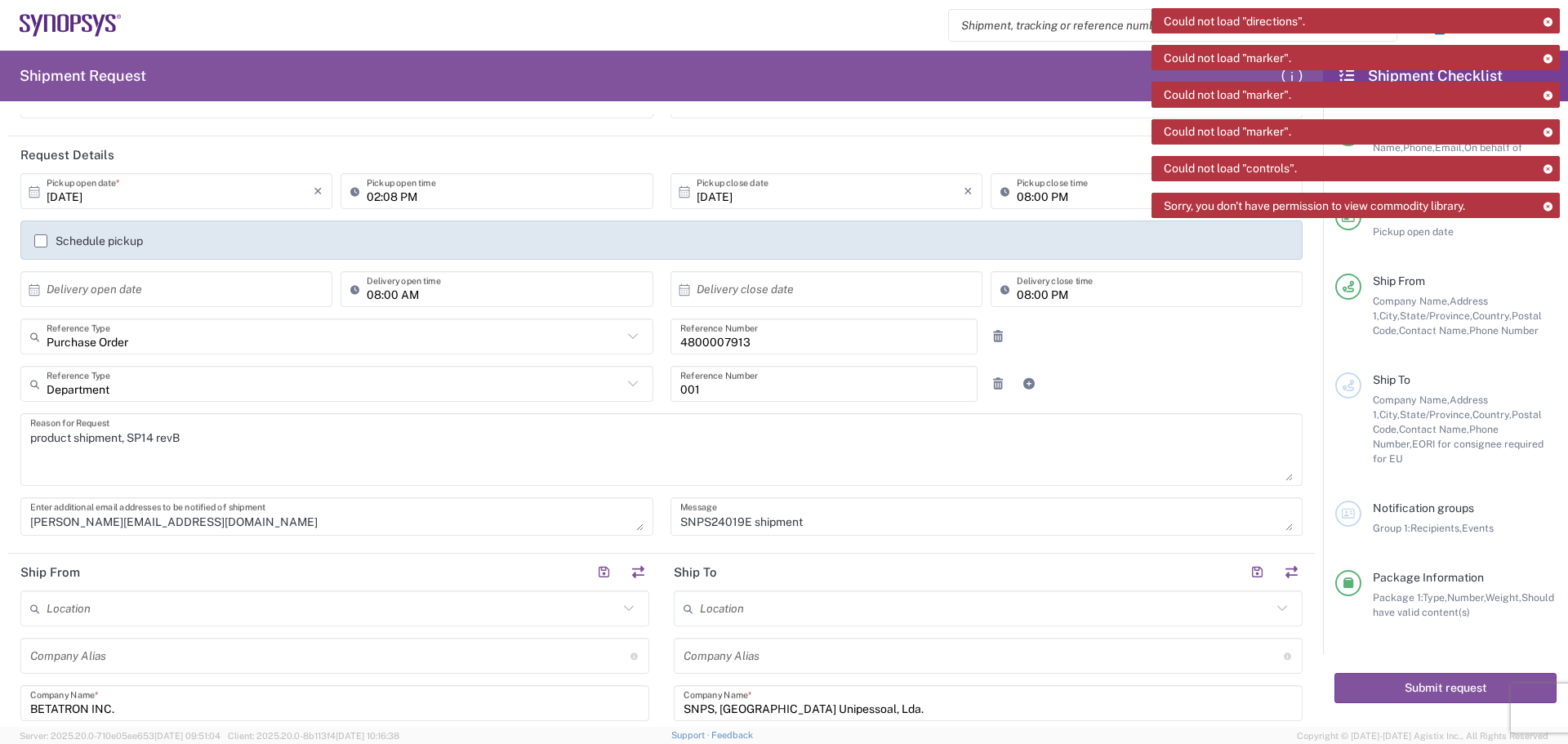
click at [53, 290] on input "text" at bounding box center [180, 289] width 267 height 29
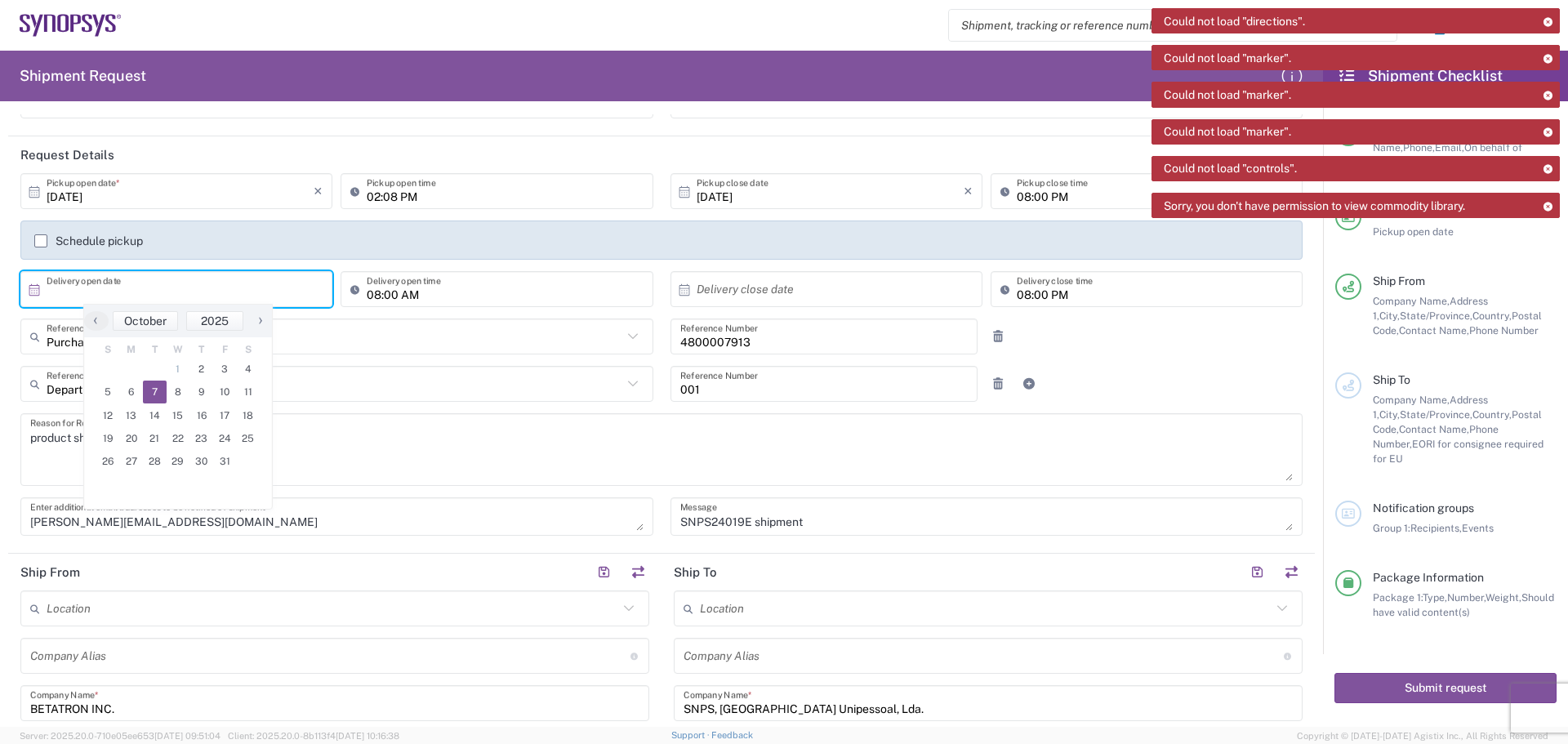
click at [155, 392] on span "7" at bounding box center [155, 392] width 24 height 23
type input "[DATE]"
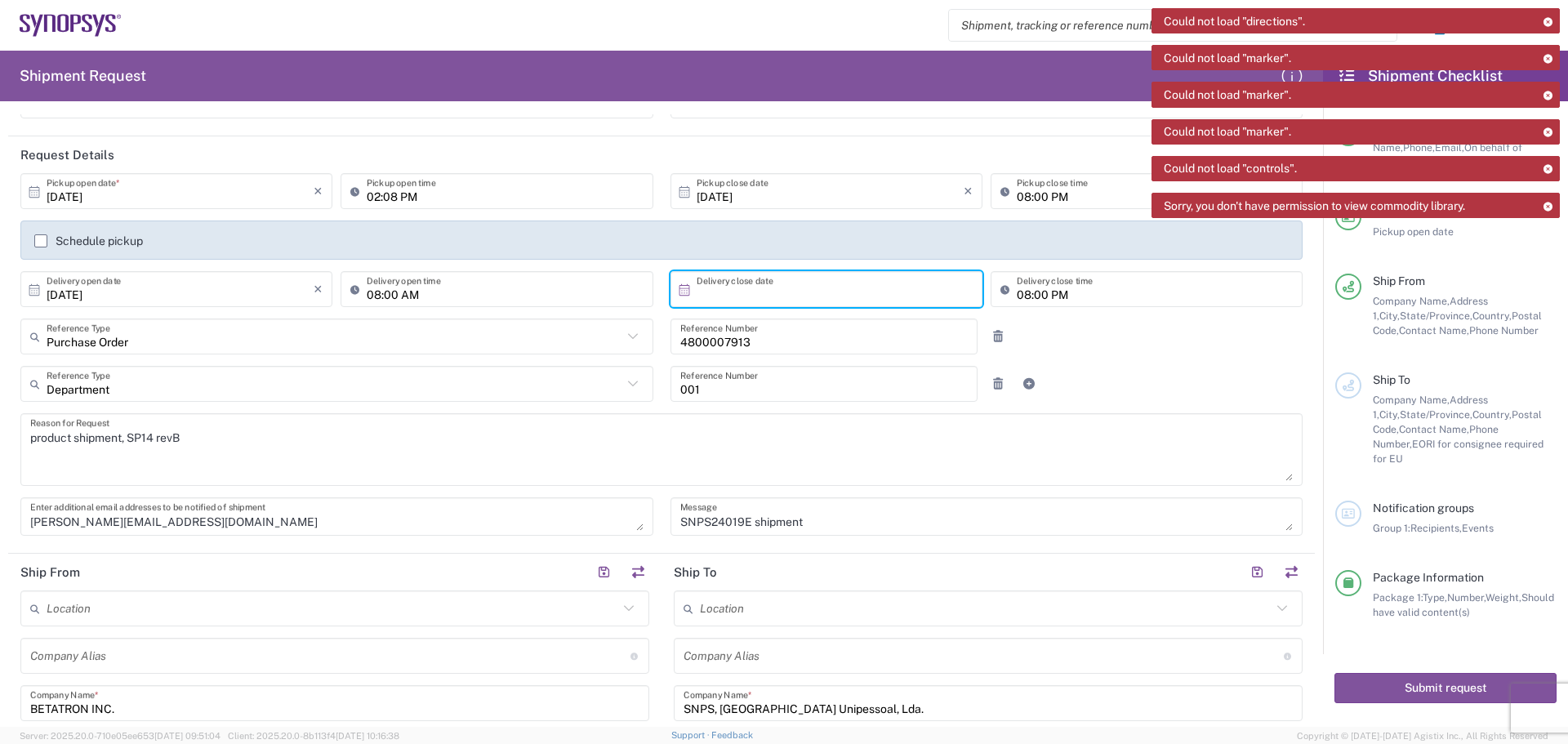
click at [696, 291] on input "text" at bounding box center [830, 289] width 267 height 29
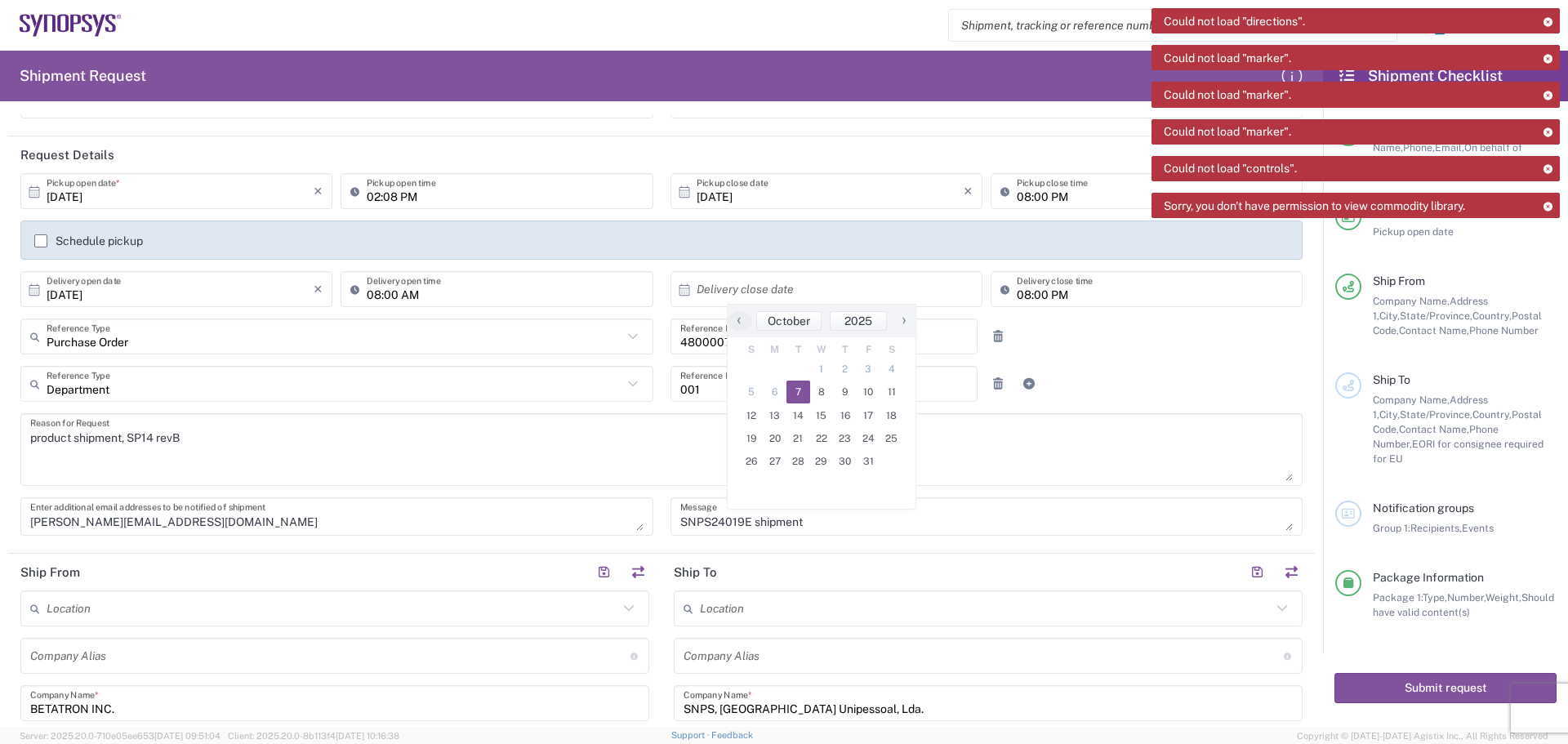
click at [798, 396] on span "7" at bounding box center [798, 392] width 24 height 23
type input "[DATE]"
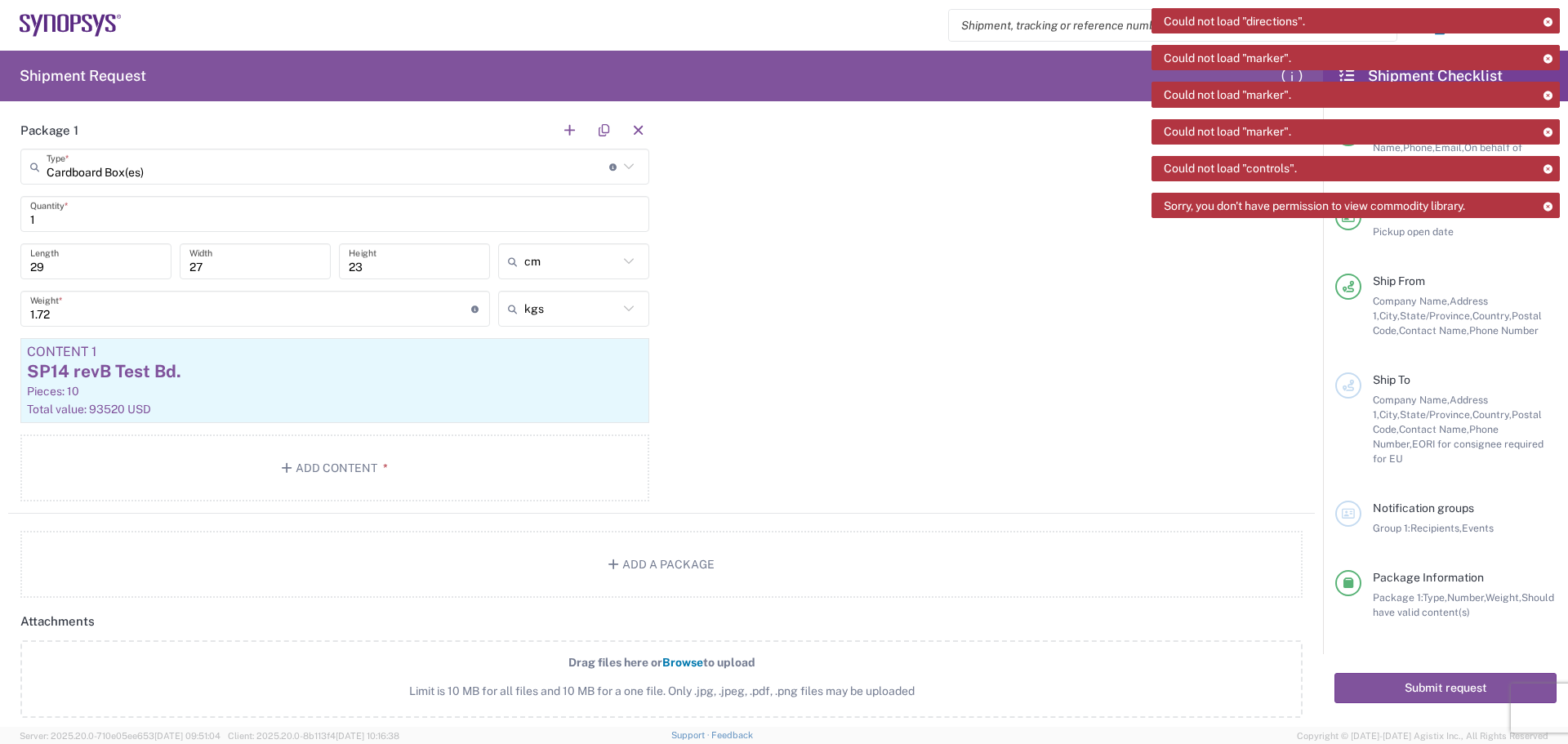
scroll to position [1388, 0]
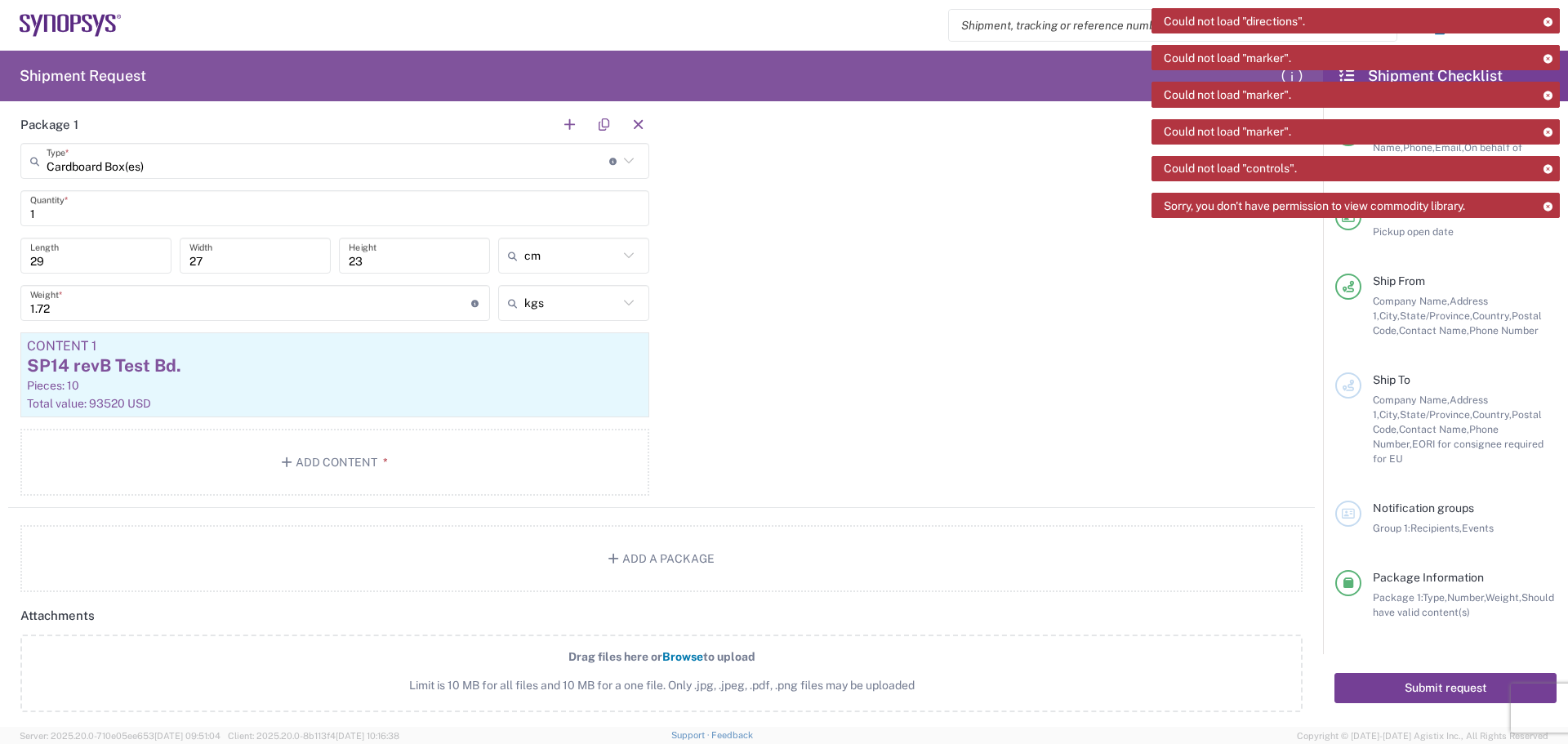
click at [1439, 672] on button "Submit request" at bounding box center [1446, 687] width 222 height 31
